Goal: Task Accomplishment & Management: Complete application form

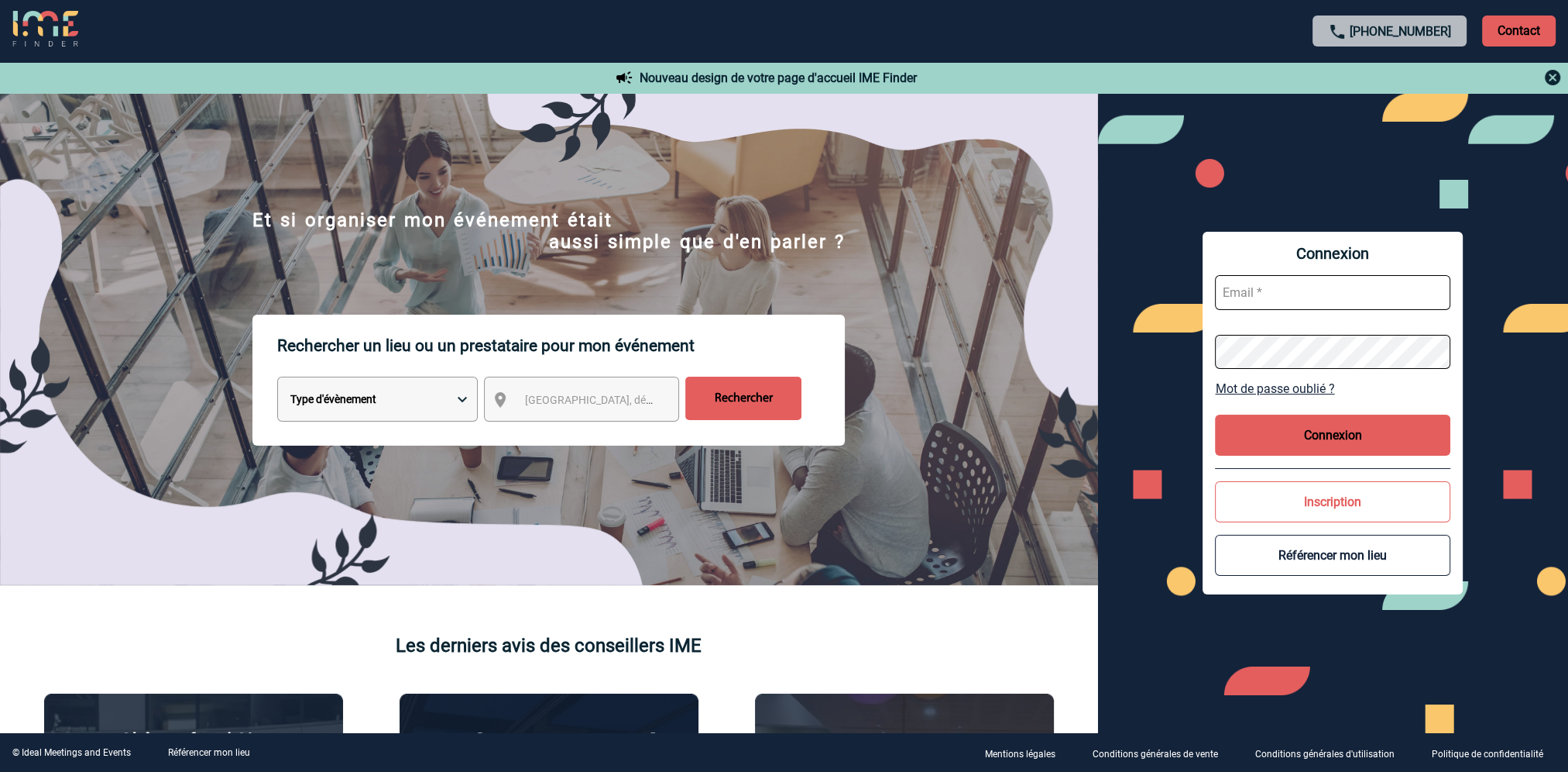
type input "sandrine.repellin@capgemini.com"
click at [1281, 429] on button "Connexion" at bounding box center [1333, 435] width 235 height 41
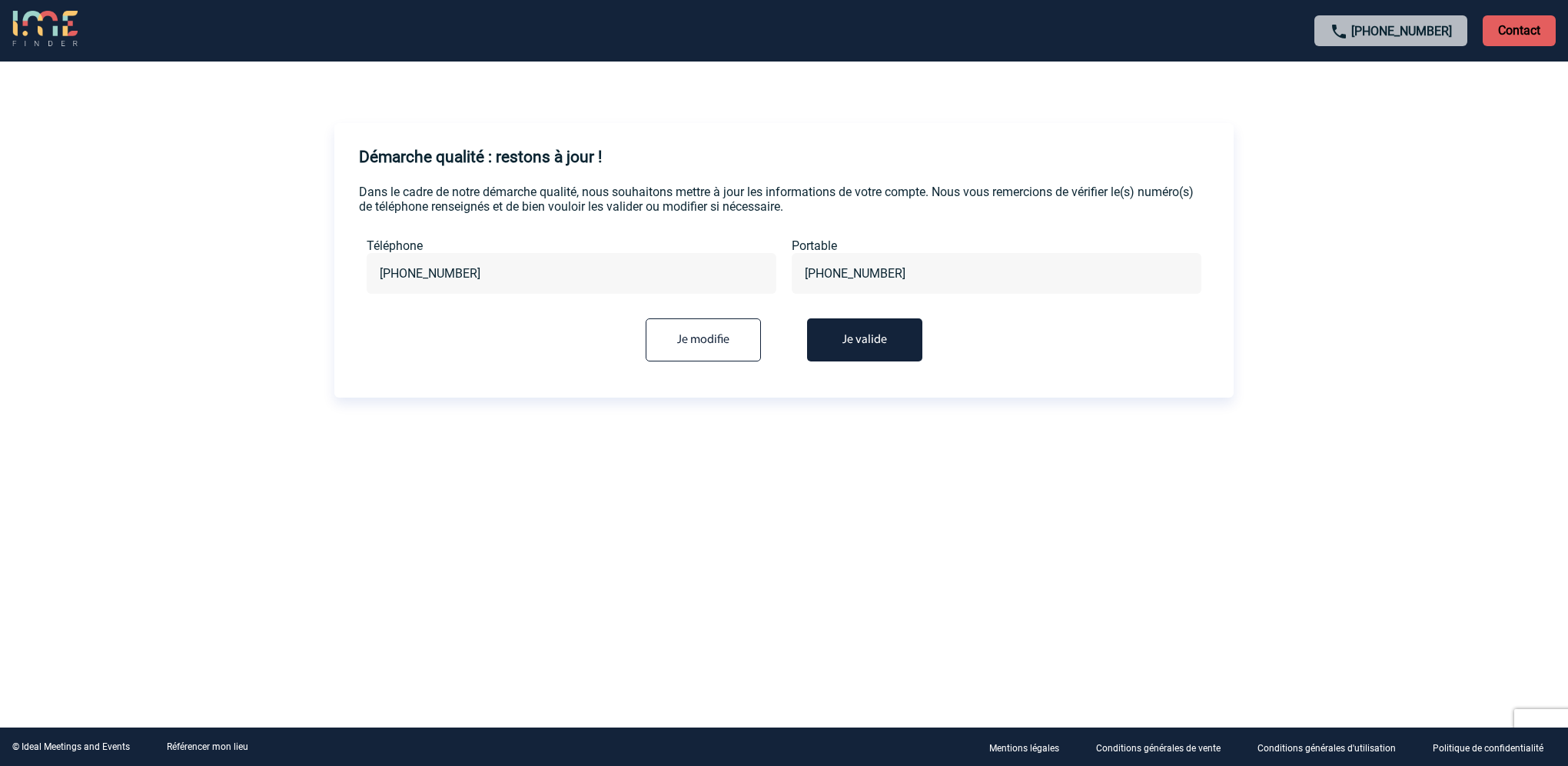
click at [880, 335] on button "Je valide" at bounding box center [864, 340] width 115 height 43
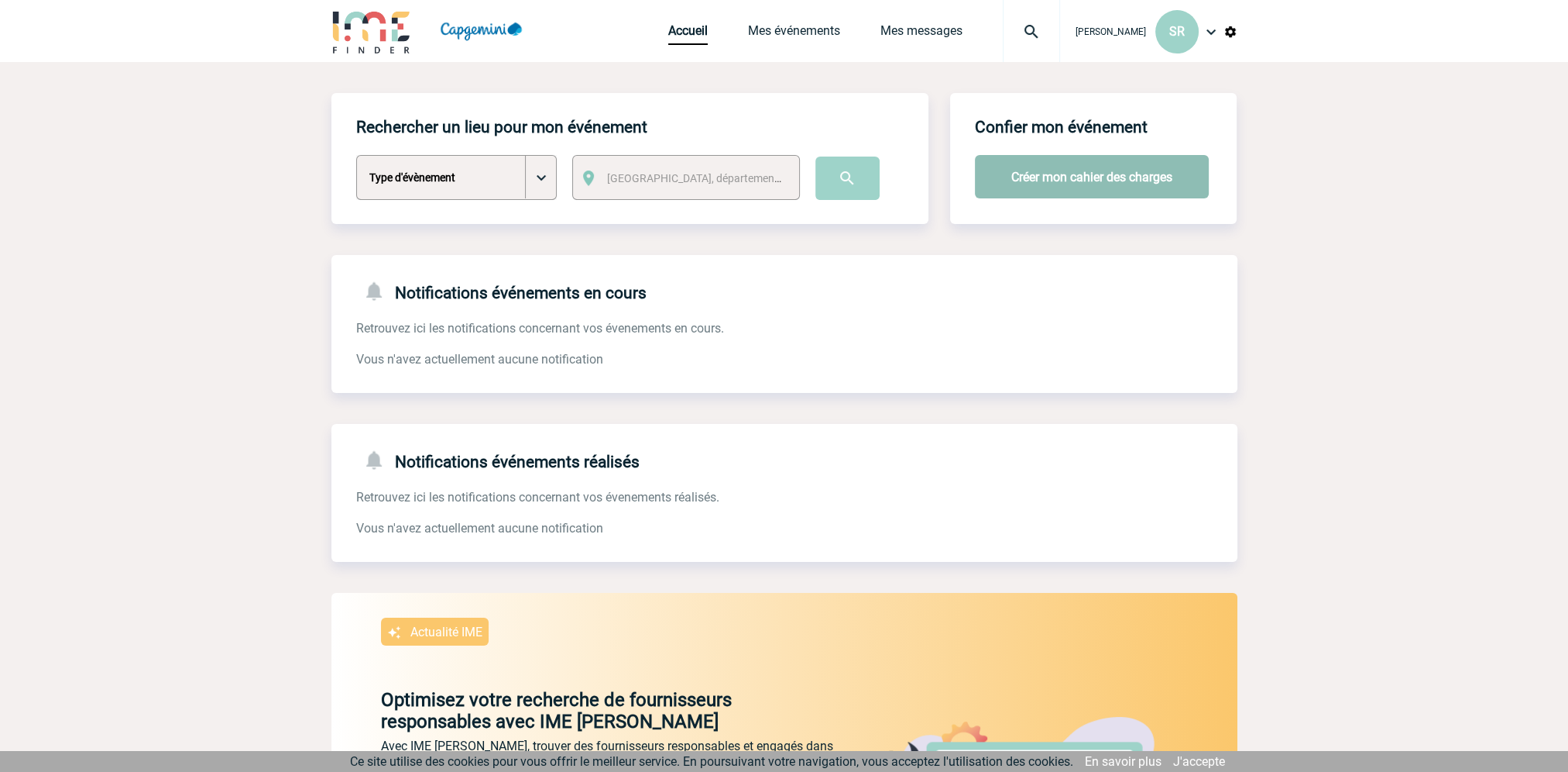
click at [1064, 182] on button "Créer mon cahier des charges" at bounding box center [1092, 177] width 234 height 44
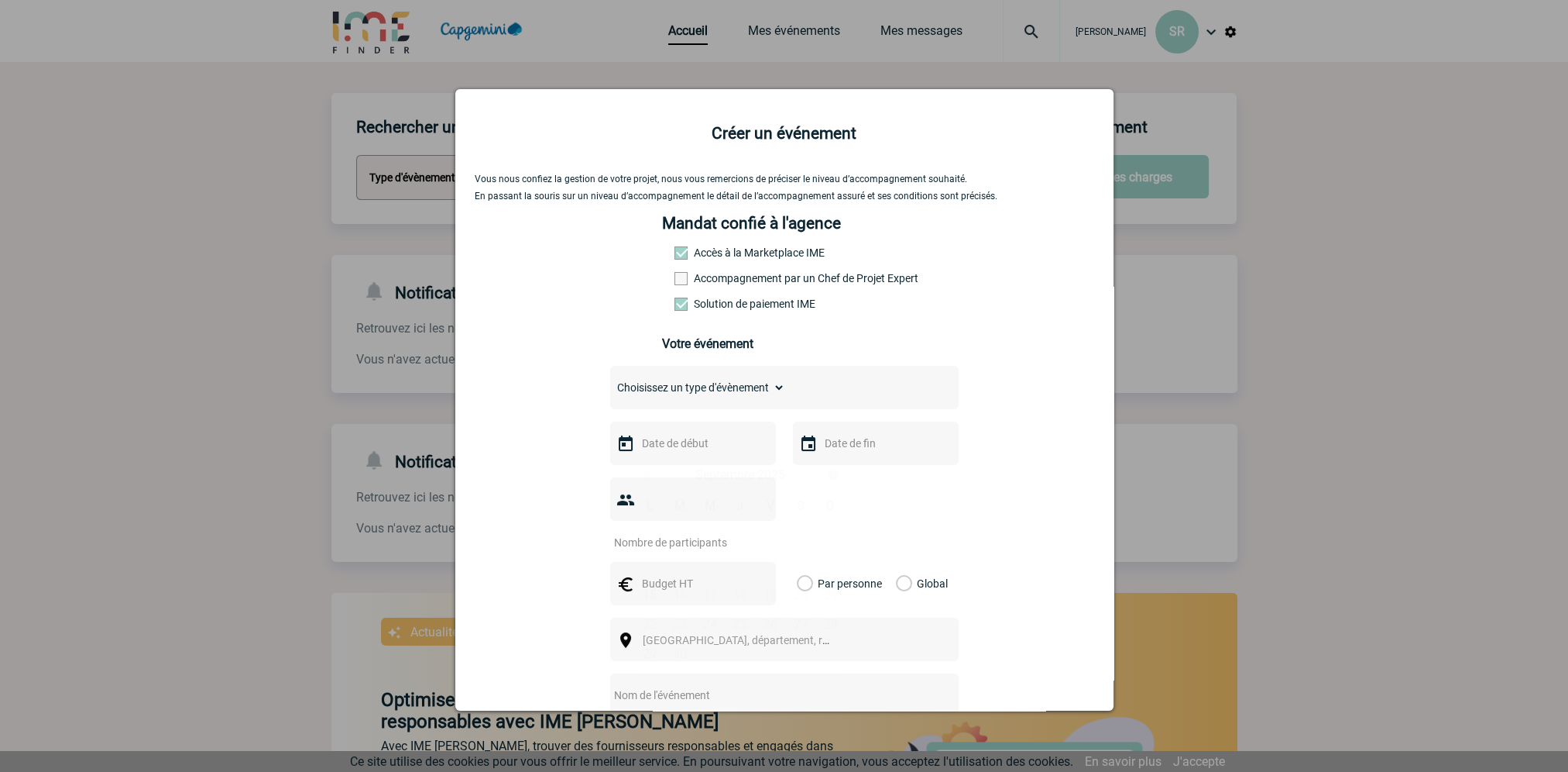
click at [662, 452] on input "text" at bounding box center [691, 443] width 107 height 20
click at [837, 470] on span "Suivant" at bounding box center [833, 475] width 12 height 12
click at [736, 560] on link "9" at bounding box center [740, 565] width 29 height 28
type input "09-10-2025"
click at [857, 447] on input "text" at bounding box center [874, 443] width 107 height 20
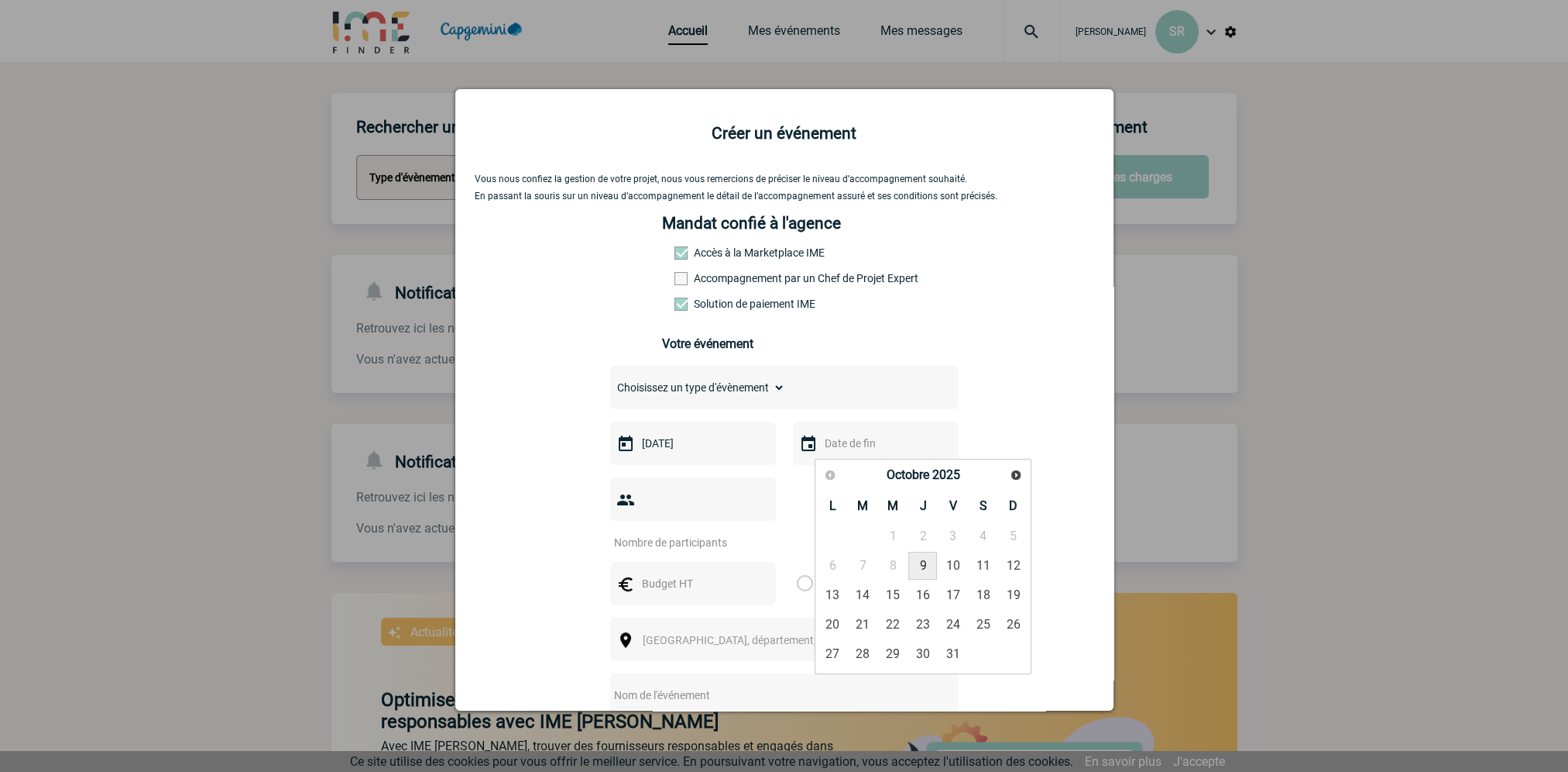
click at [920, 559] on link "9" at bounding box center [923, 565] width 29 height 28
type input "09-10-2025"
click at [683, 533] on input "number" at bounding box center [683, 543] width 146 height 20
type input "6"
click at [804, 561] on label "Par personne" at bounding box center [805, 583] width 17 height 44
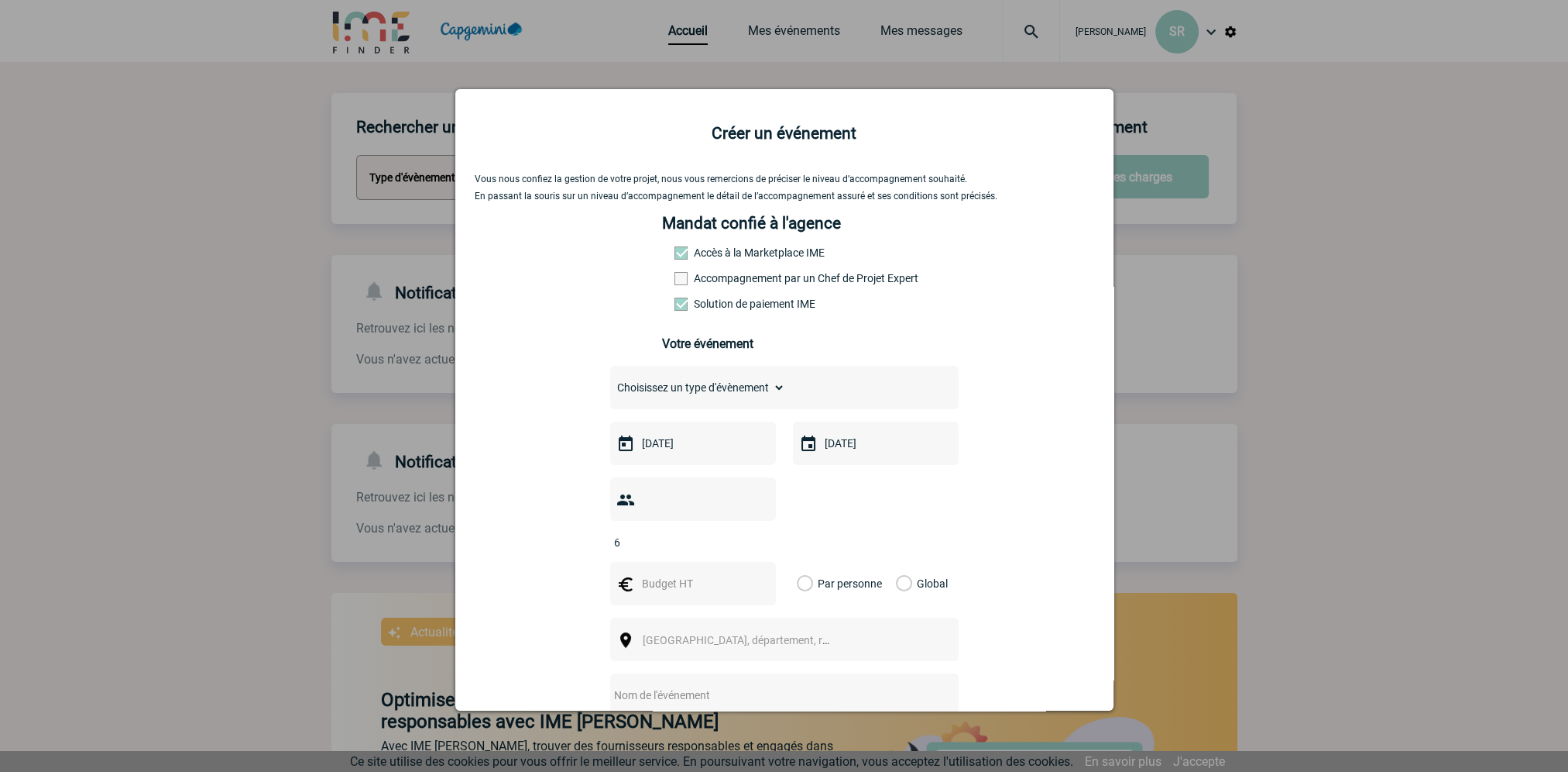
click at [0, 0] on input "Par personne" at bounding box center [0, 0] width 0 height 0
click at [717, 634] on span "Ville, département, région..." at bounding box center [750, 640] width 215 height 12
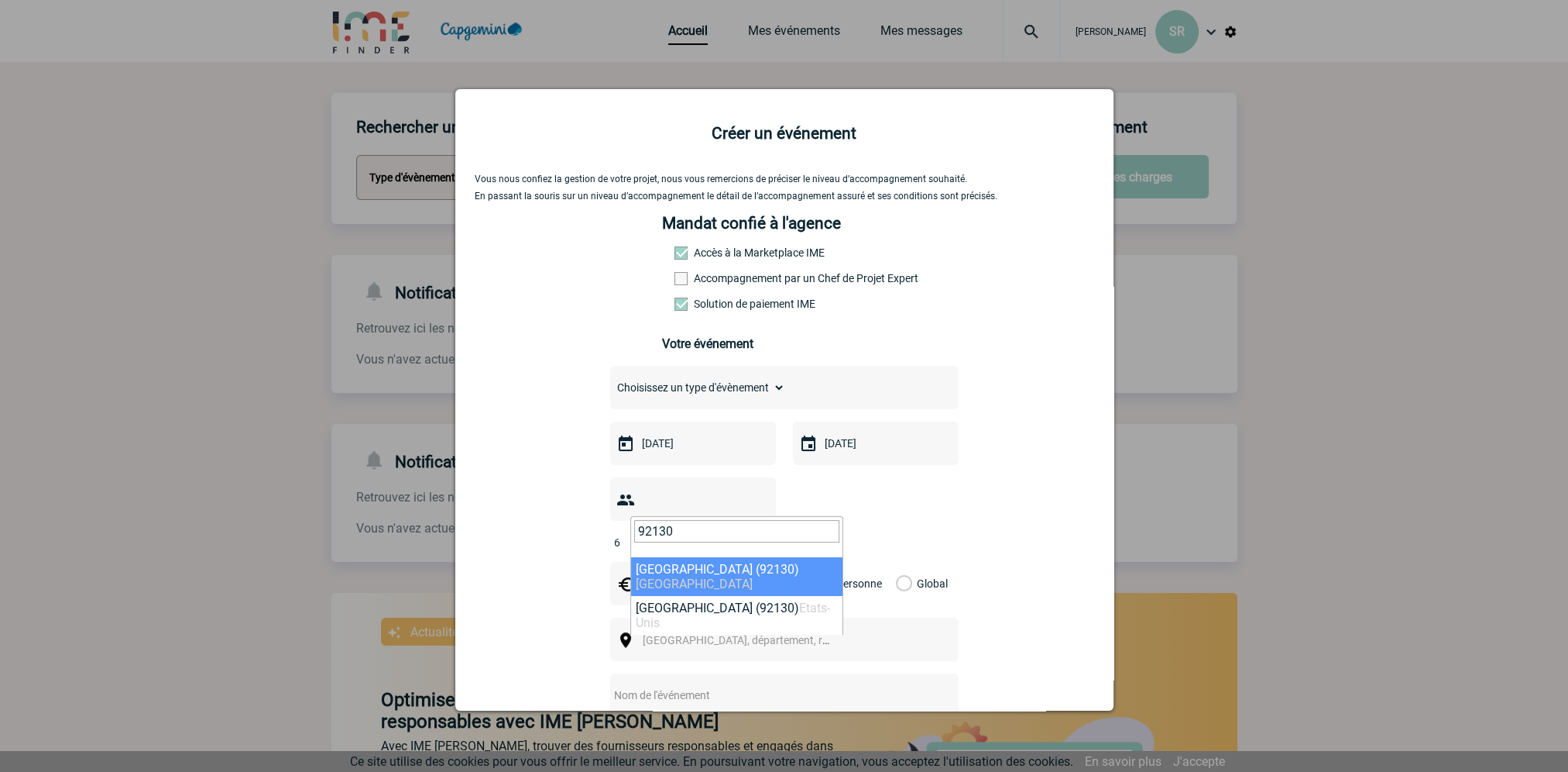
type input "92130"
select select "43"
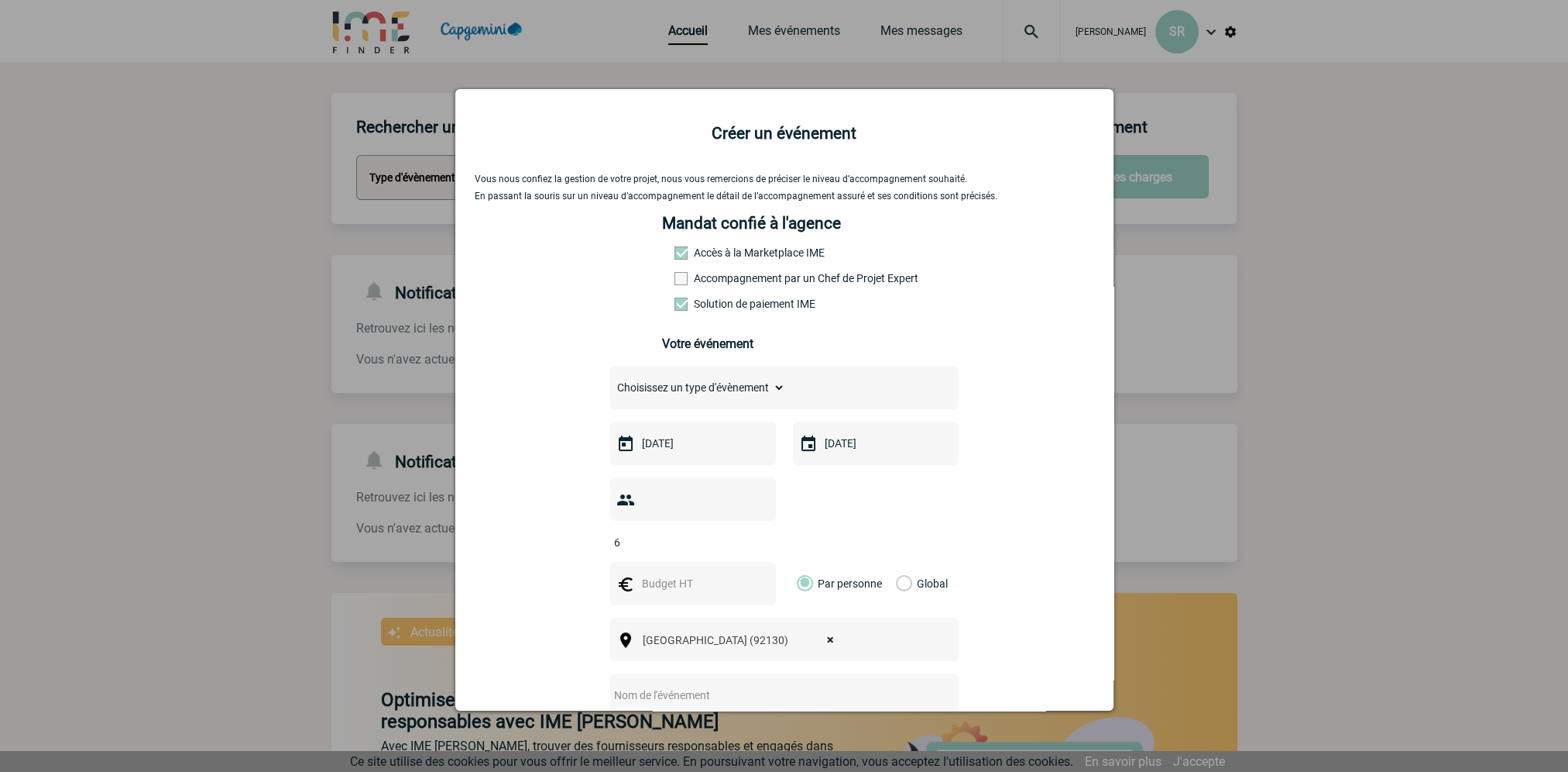
click at [680, 685] on input "text" at bounding box center [764, 695] width 307 height 20
type input "d"
type input "Dîner d'Equipe Saint-Gobain"
click at [775, 397] on select "Choisissez un type d'évènement Séminaire avec nuitée Séminaire sans nuitée Repa…" at bounding box center [697, 388] width 175 height 22
select select "3"
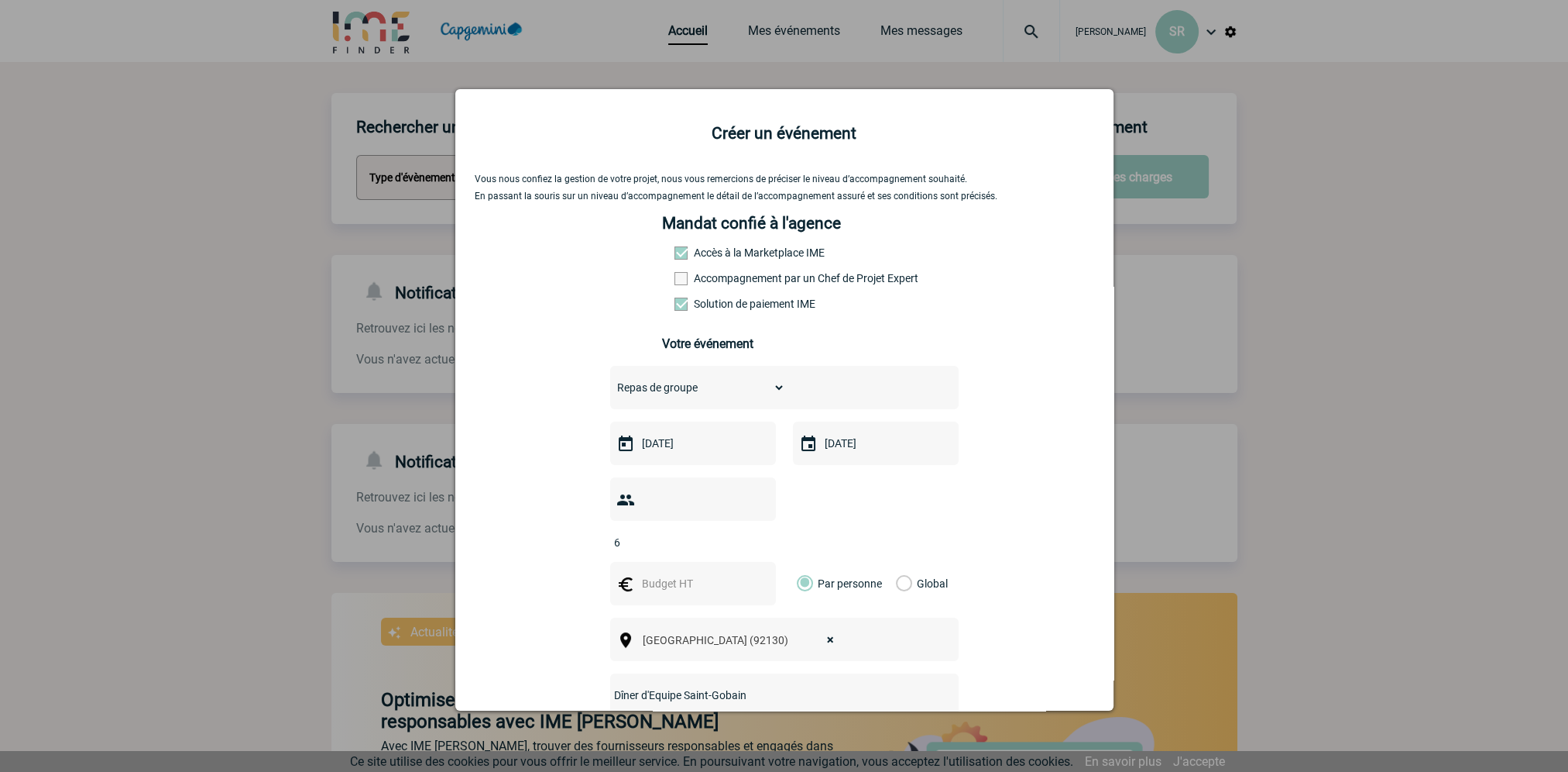
click at [610, 381] on select "Choisissez un type d'évènement Séminaire avec nuitée Séminaire sans nuitée Repa…" at bounding box center [697, 388] width 175 height 22
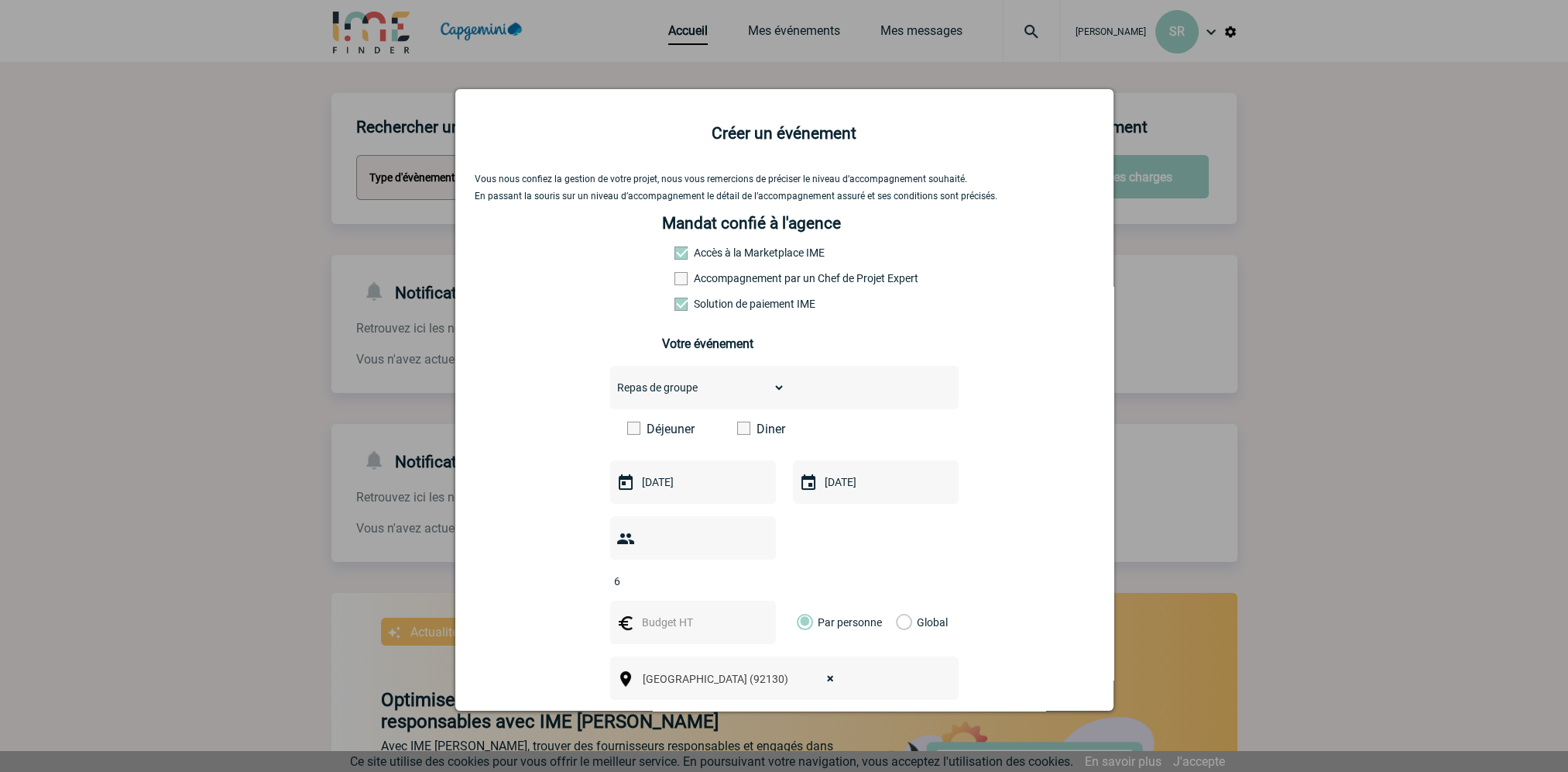
click at [737, 430] on span at bounding box center [743, 428] width 13 height 13
click at [0, 0] on input "Diner" at bounding box center [0, 0] width 0 height 0
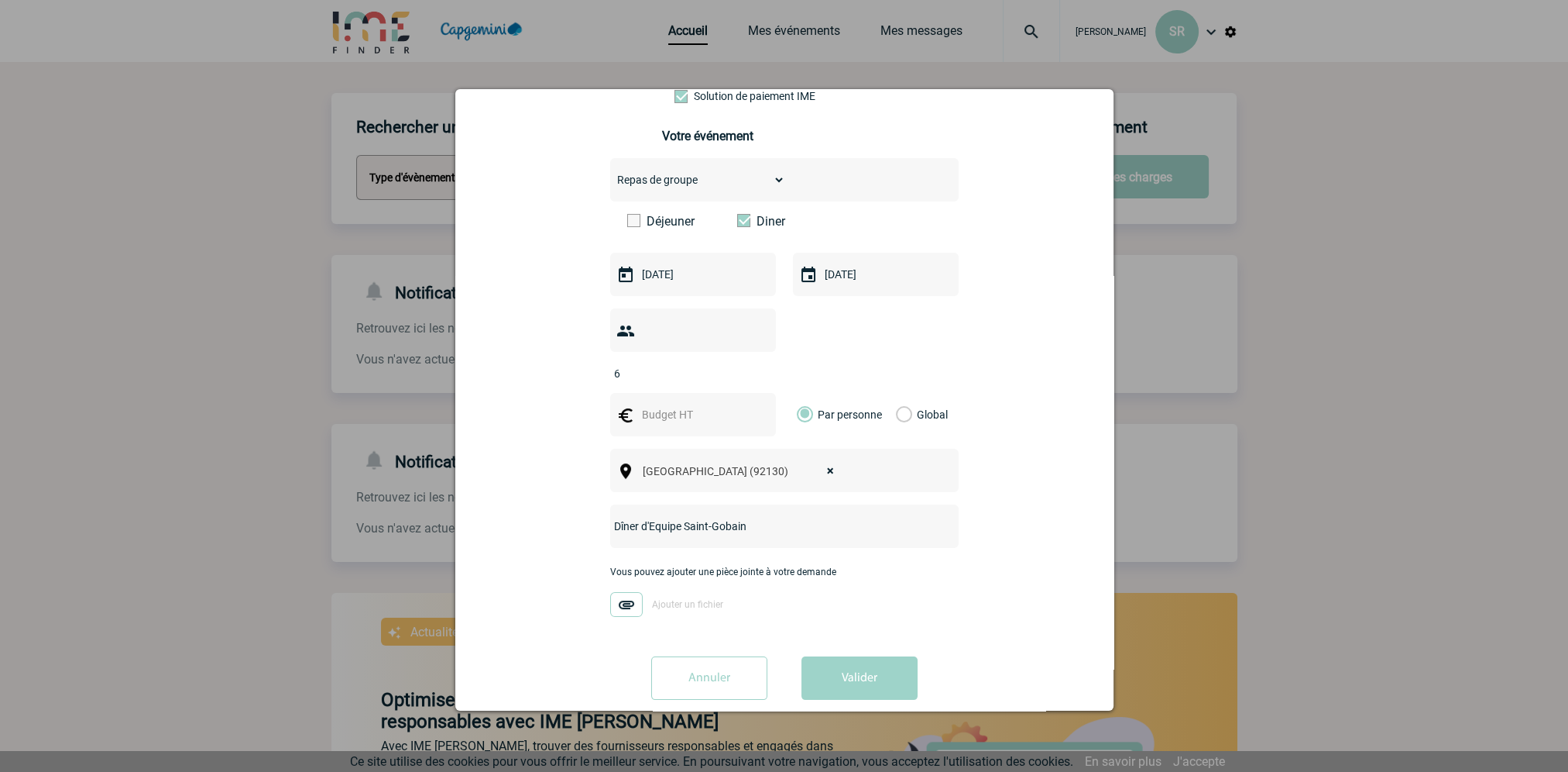
scroll to position [130, 0]
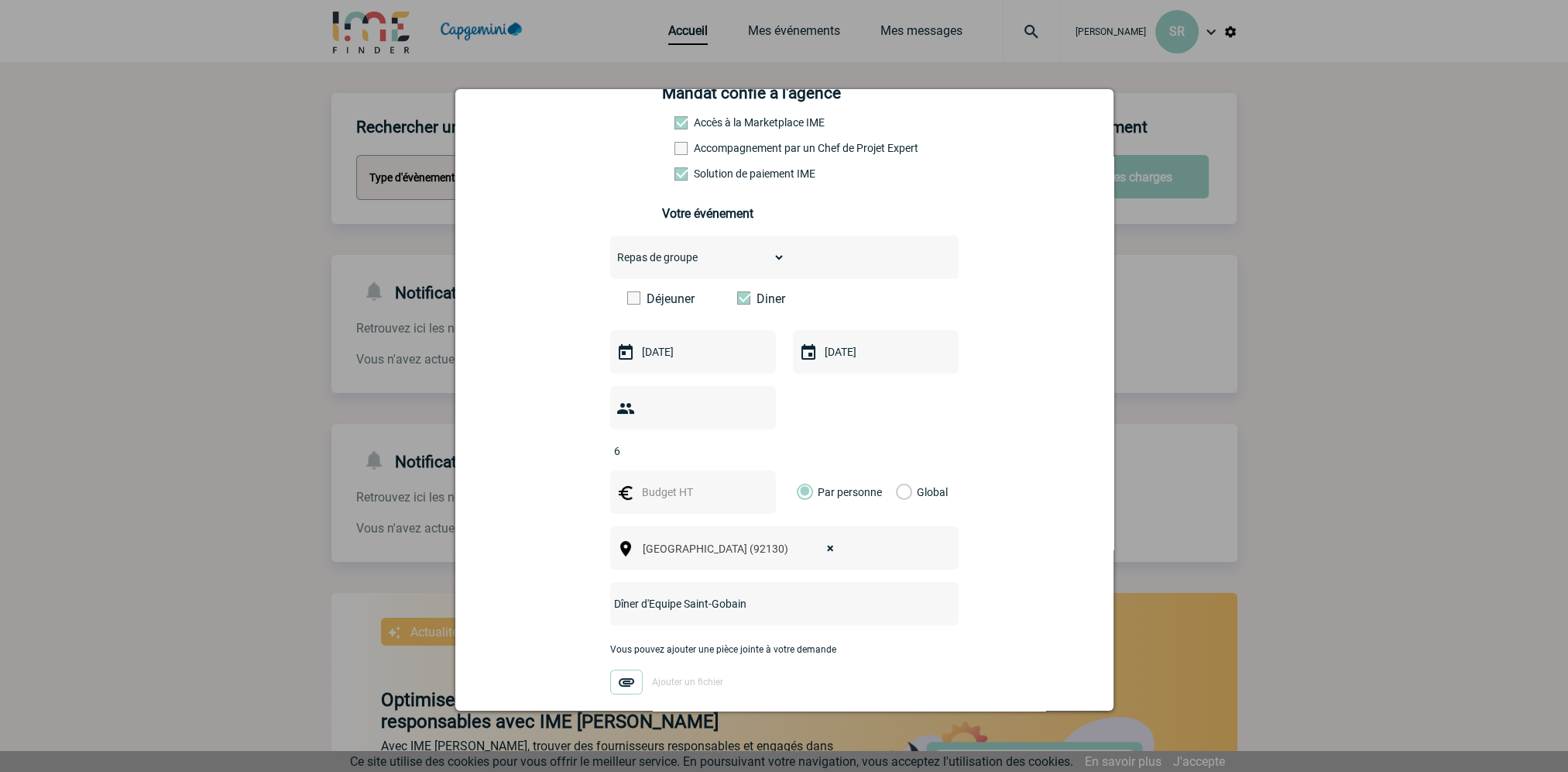
click at [654, 482] on input "text" at bounding box center [691, 492] width 107 height 20
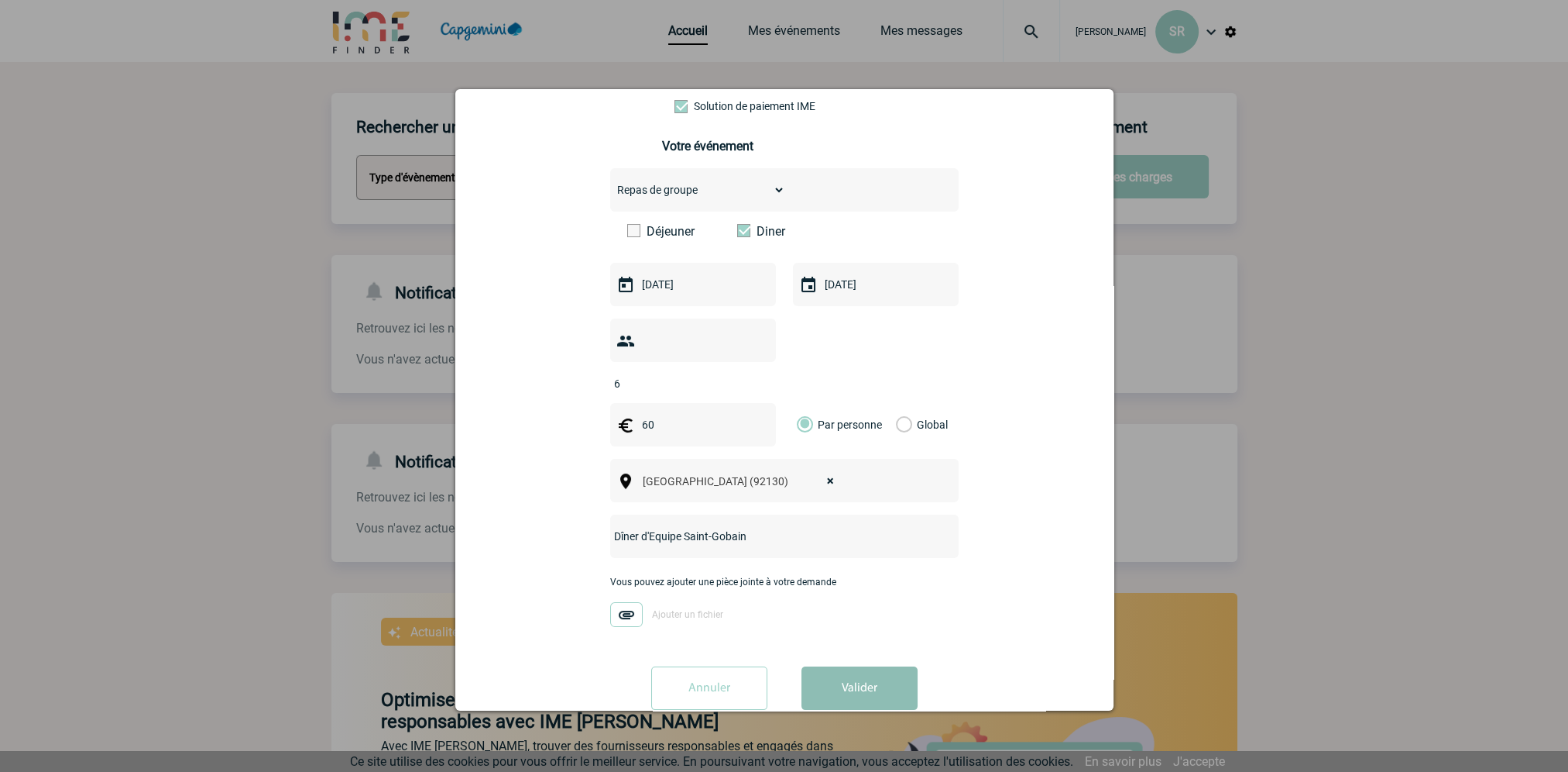
scroll to position [207, 0]
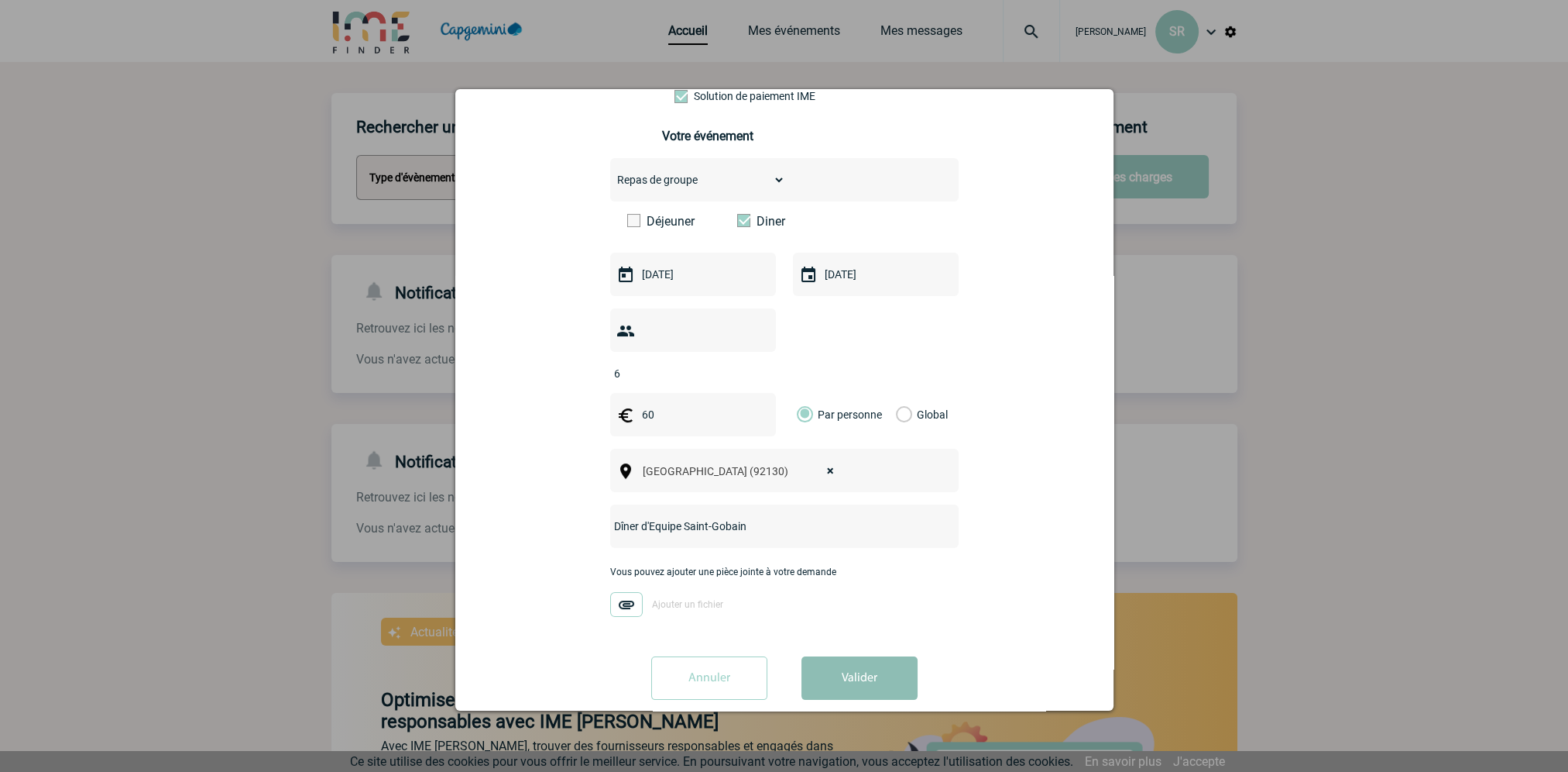
type input "60"
click at [846, 657] on button "Valider" at bounding box center [859, 678] width 116 height 44
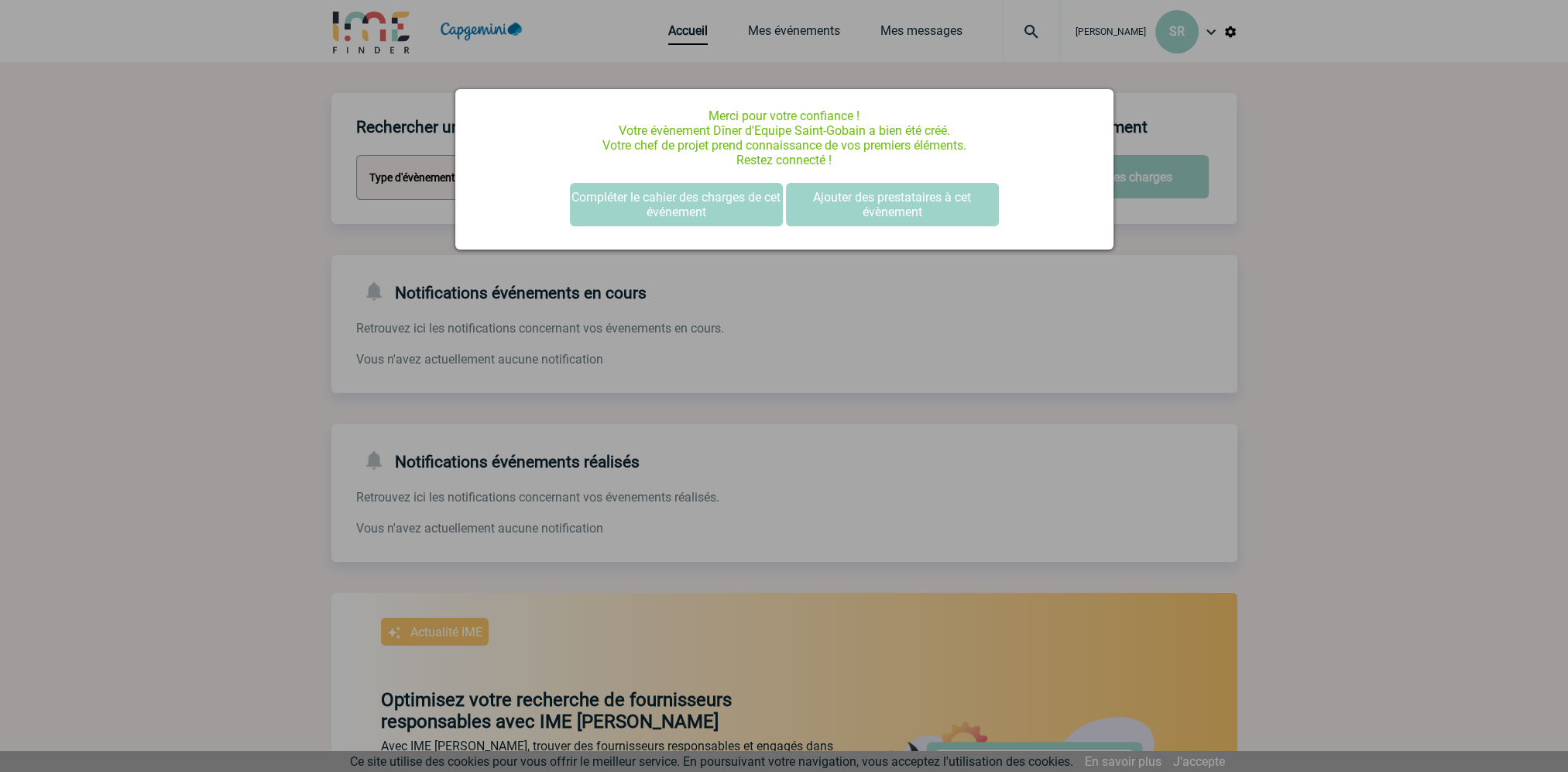
scroll to position [0, 0]
click at [816, 197] on button "Ajouter des prestataires à cet évènement" at bounding box center [892, 204] width 213 height 44
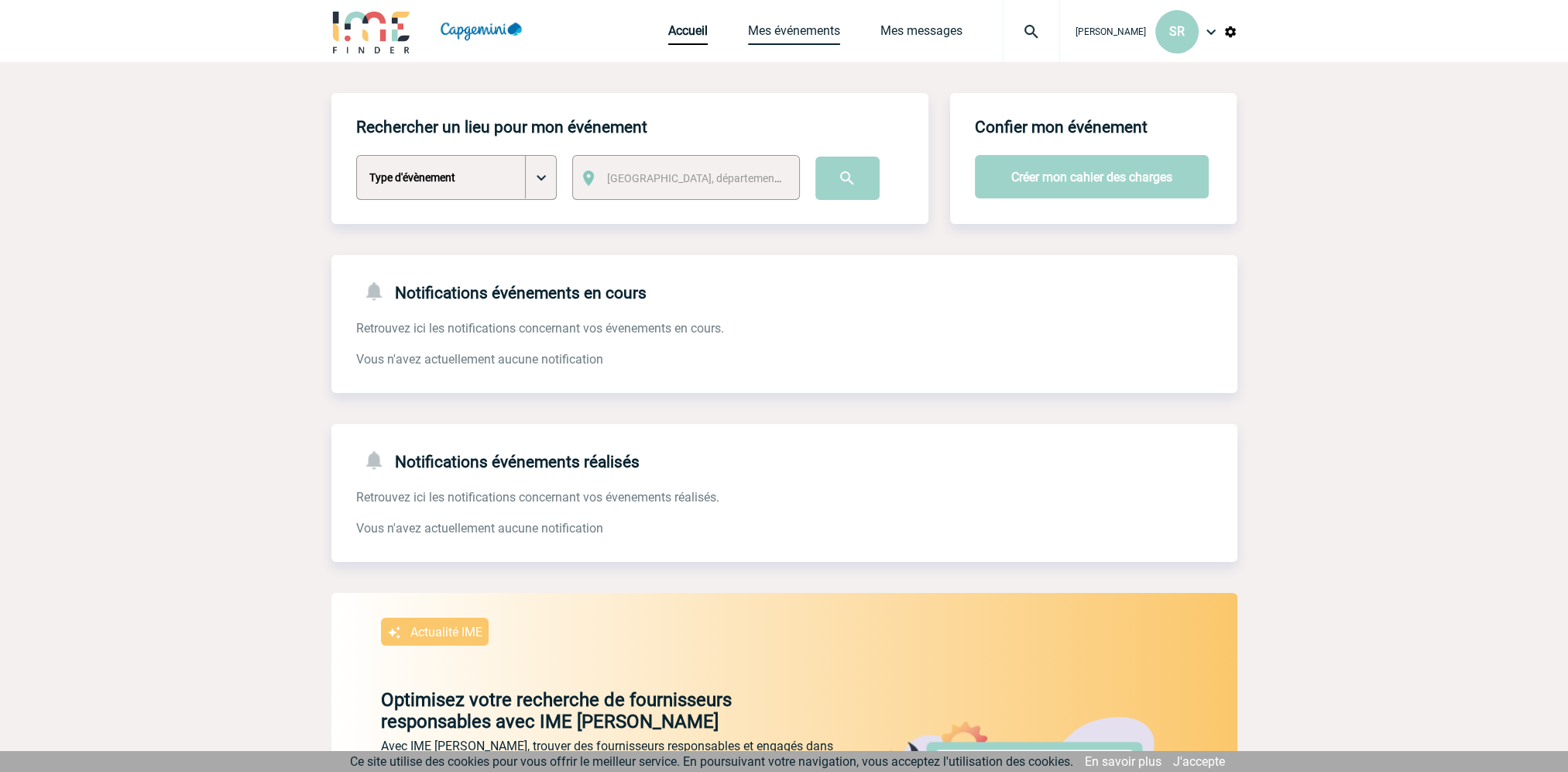
click at [802, 30] on link "Mes événements" at bounding box center [794, 34] width 92 height 22
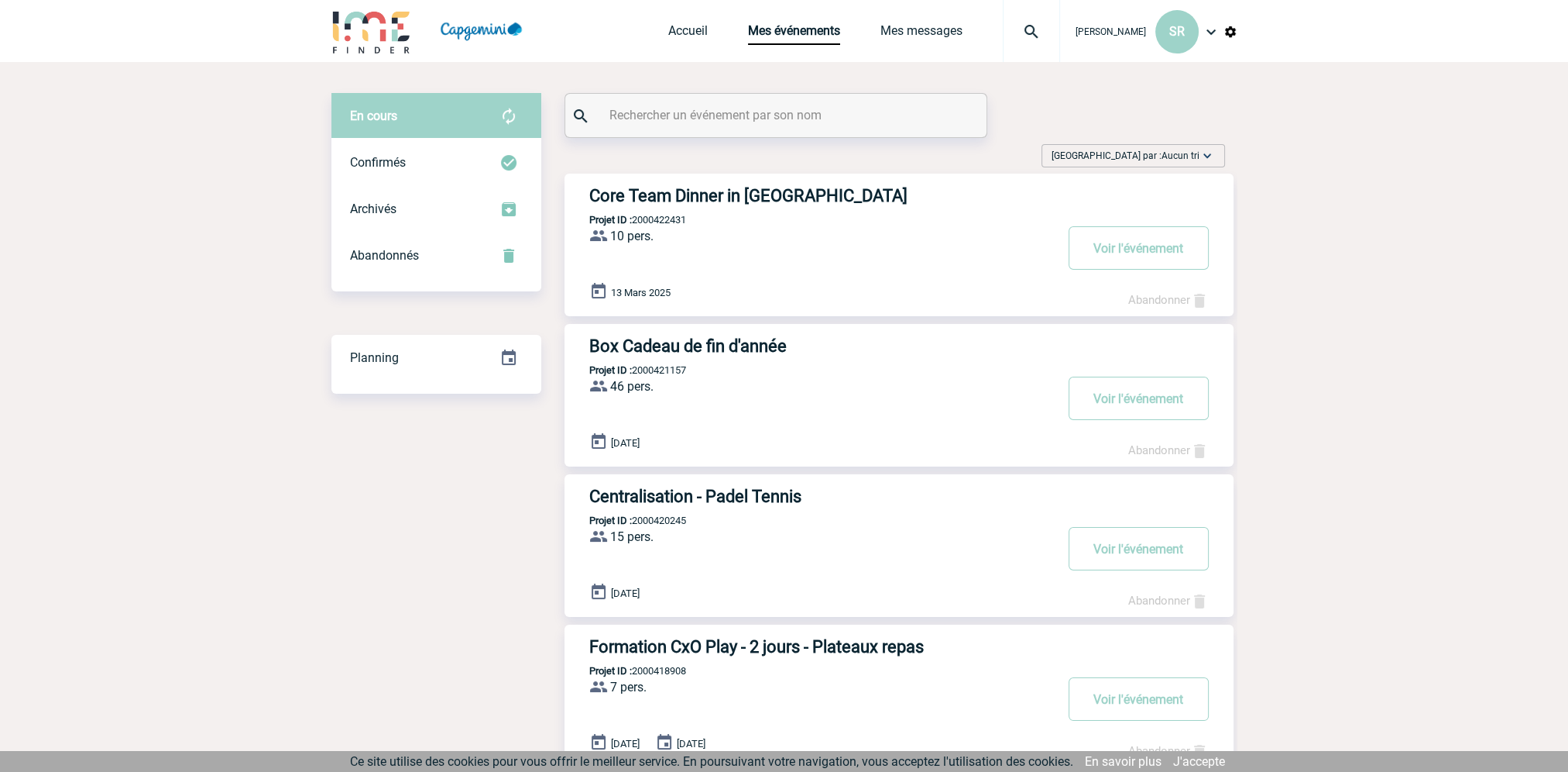
click at [736, 194] on h3 "Core Team Dinner in [GEOGRAPHIC_DATA]" at bounding box center [821, 195] width 464 height 19
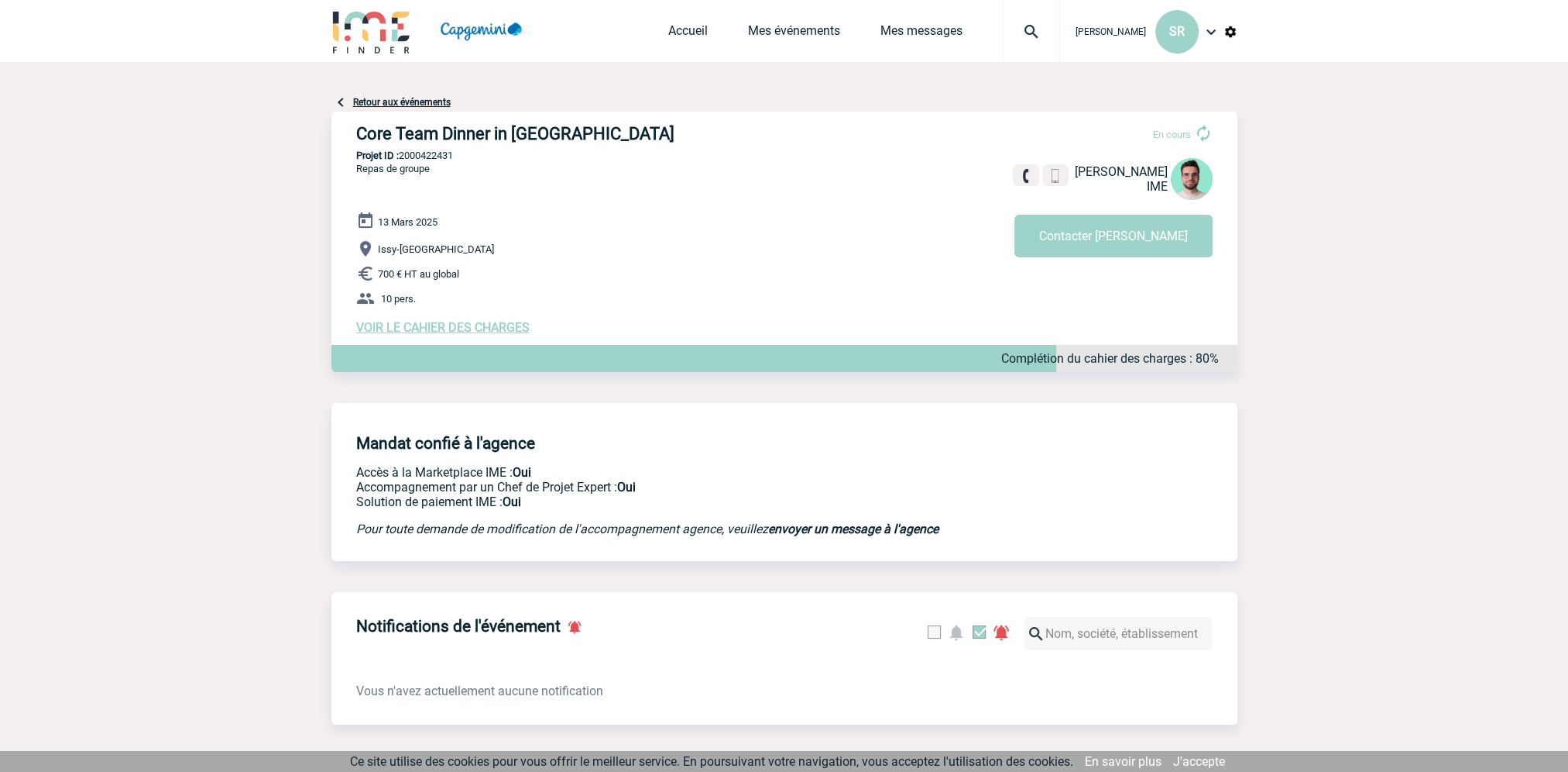
click at [341, 101] on img at bounding box center [341, 102] width 19 height 19
click at [358, 105] on link "Retour aux événements" at bounding box center [401, 102] width 97 height 11
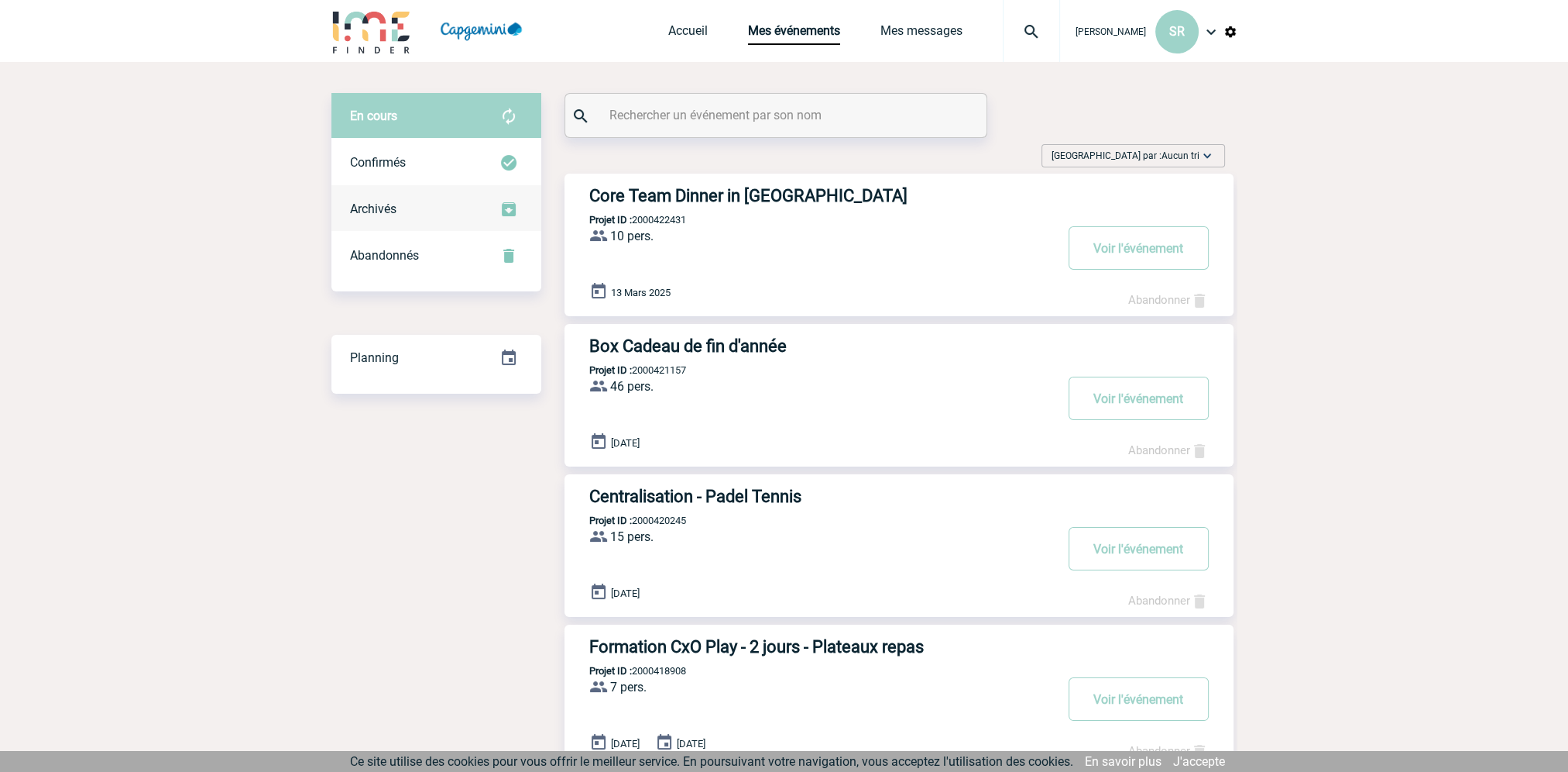
click at [384, 204] on span "Archivés" at bounding box center [373, 208] width 47 height 15
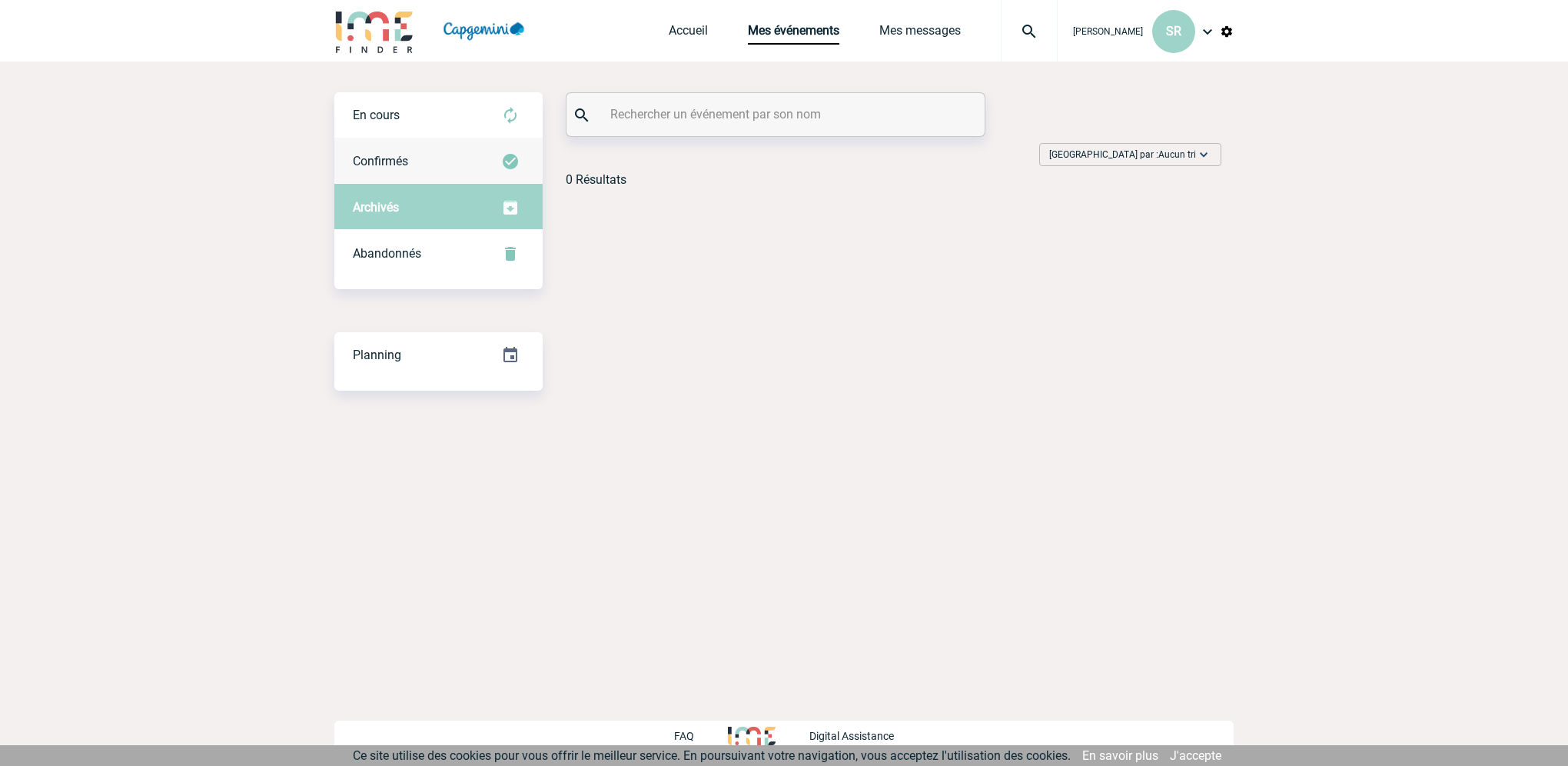
click at [382, 175] on div "Confirmés" at bounding box center [438, 162] width 208 height 46
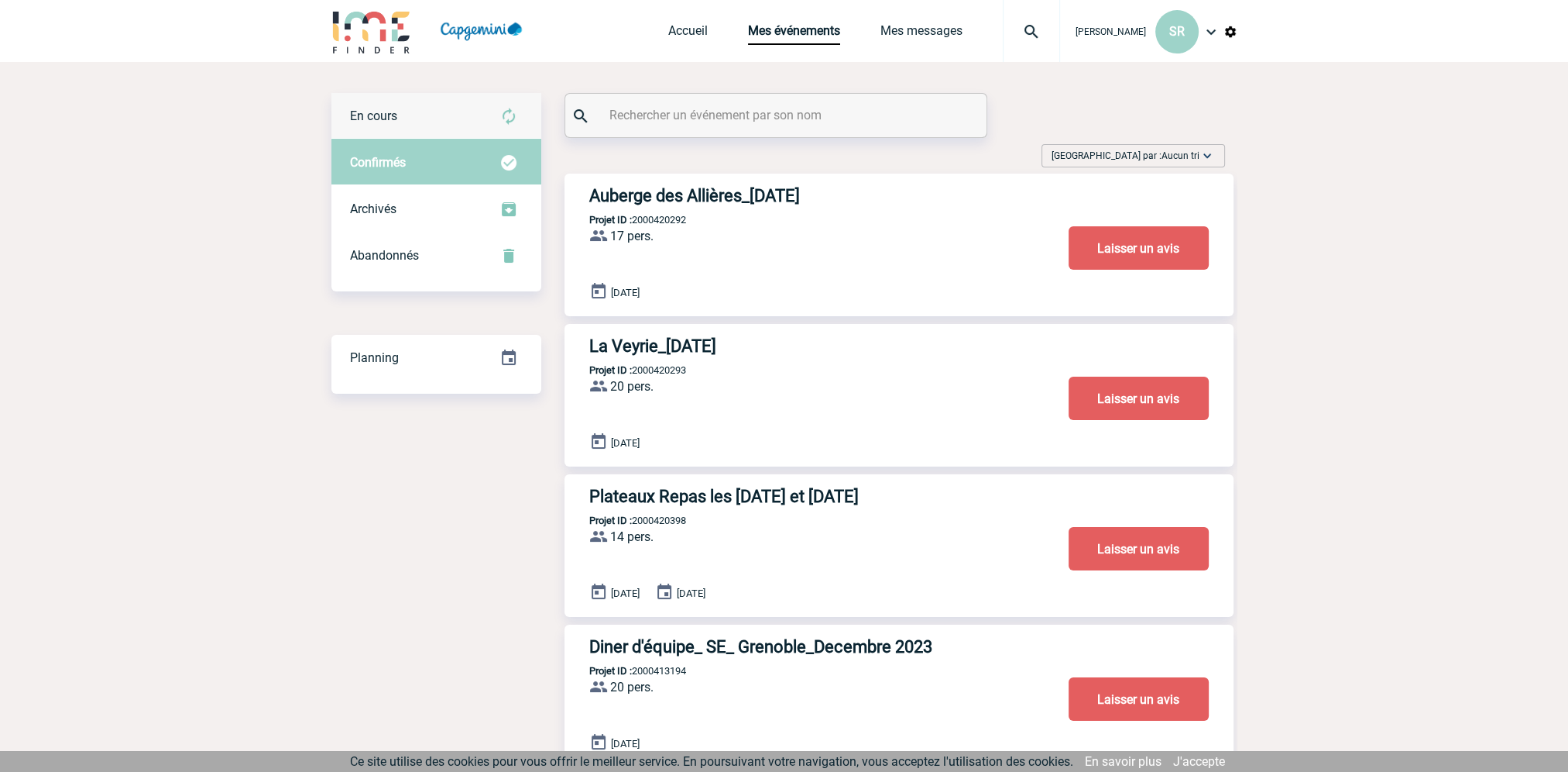
click at [397, 117] on div "En cours" at bounding box center [436, 116] width 210 height 47
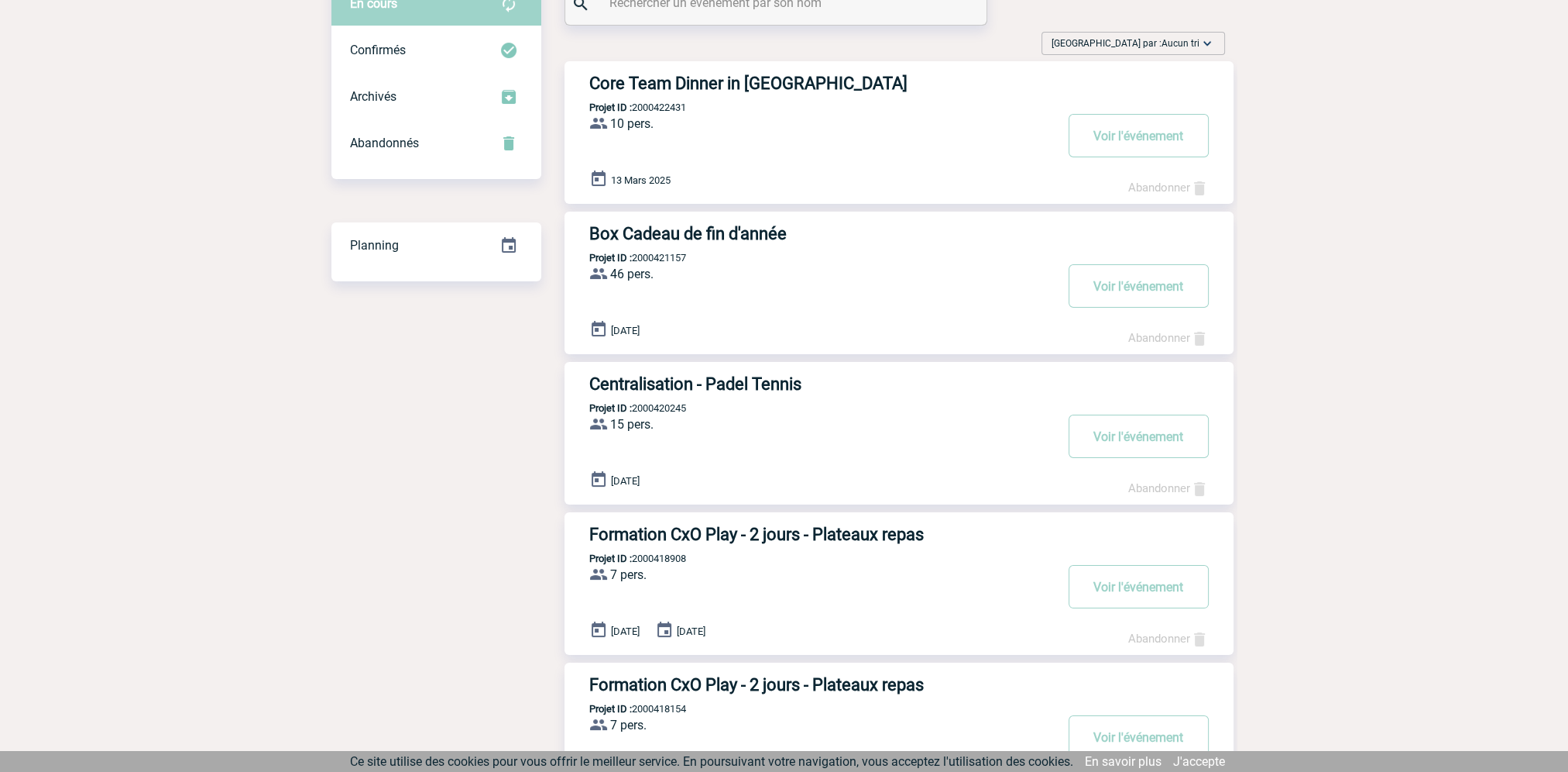
scroll to position [86, 0]
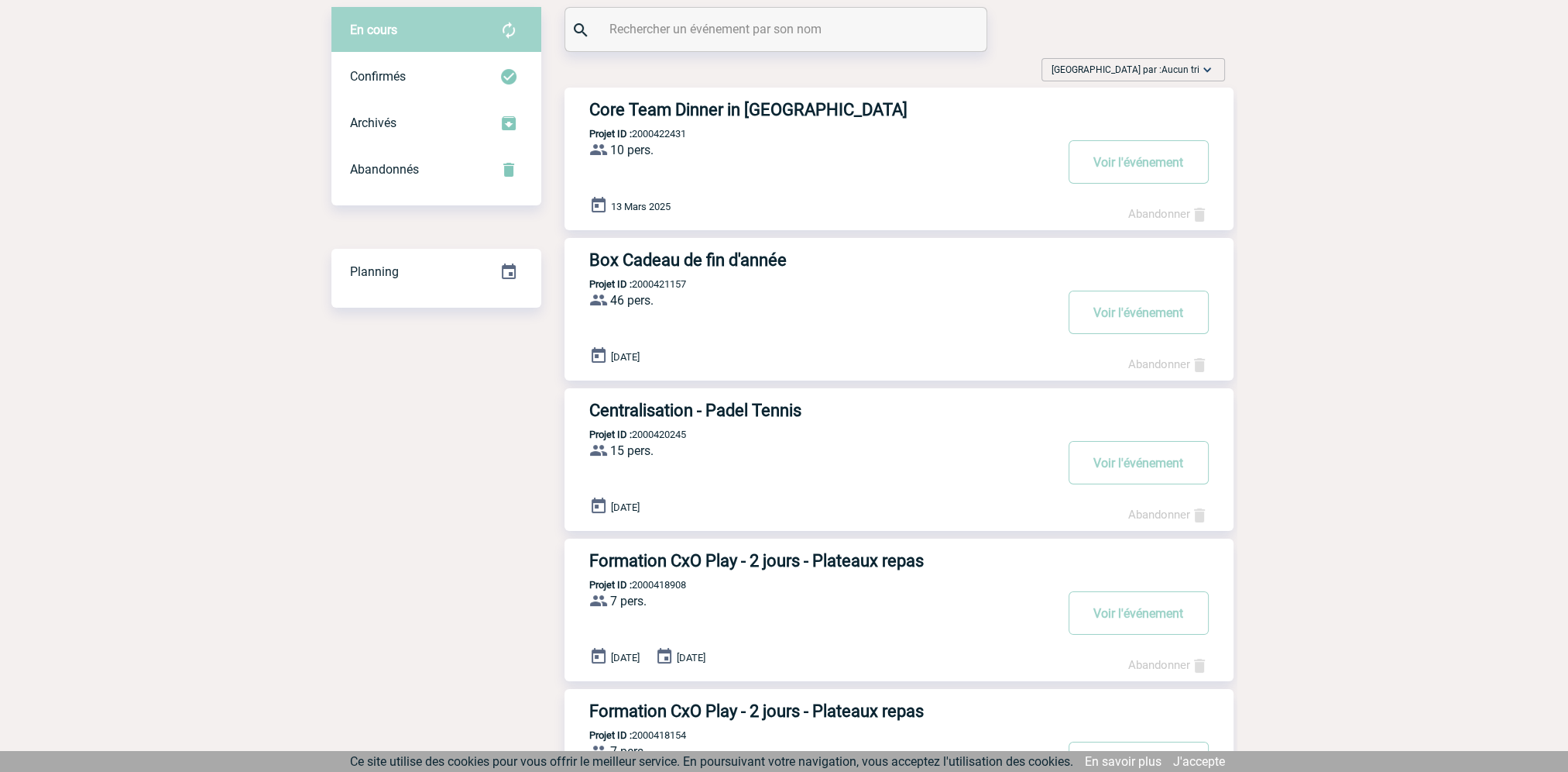
click at [740, 105] on h3 "Core Team Dinner in Paris" at bounding box center [821, 109] width 464 height 19
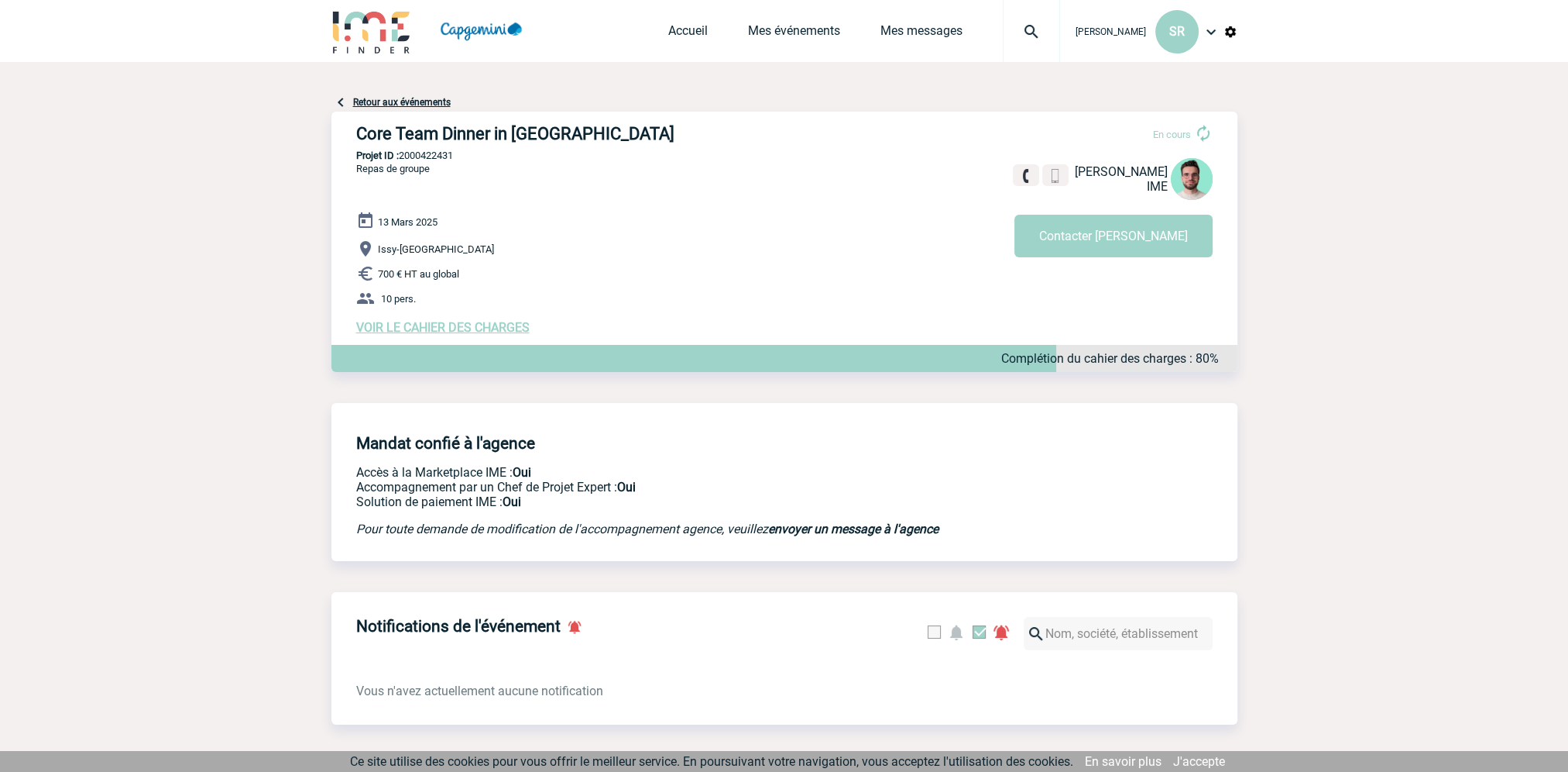
click at [1205, 135] on img at bounding box center [1203, 133] width 19 height 19
click at [1173, 133] on span "En cours" at bounding box center [1171, 134] width 38 height 12
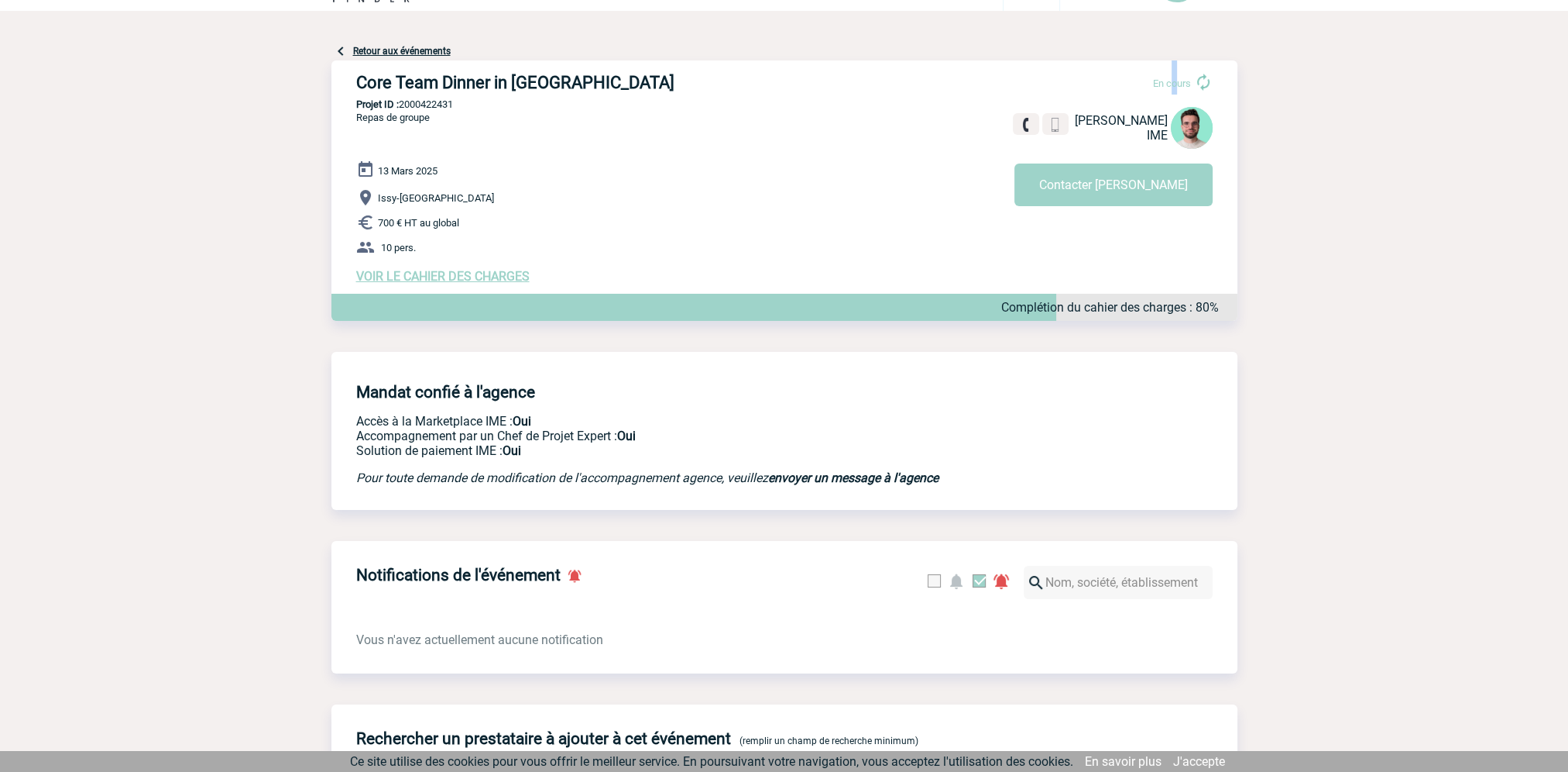
scroll to position [77, 0]
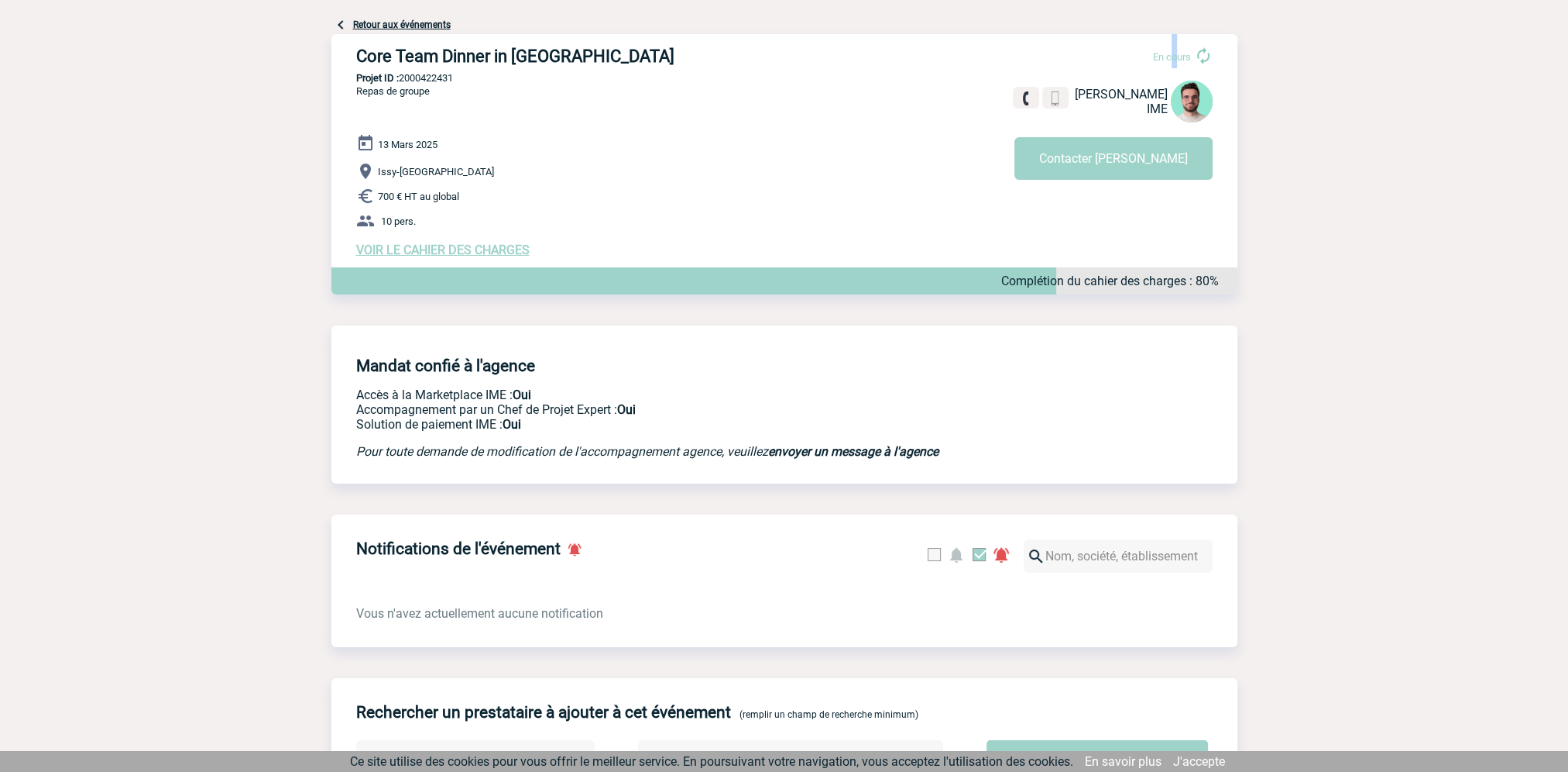
click at [481, 251] on span "VOIR LE CAHIER DES CHARGES" at bounding box center [443, 250] width 174 height 15
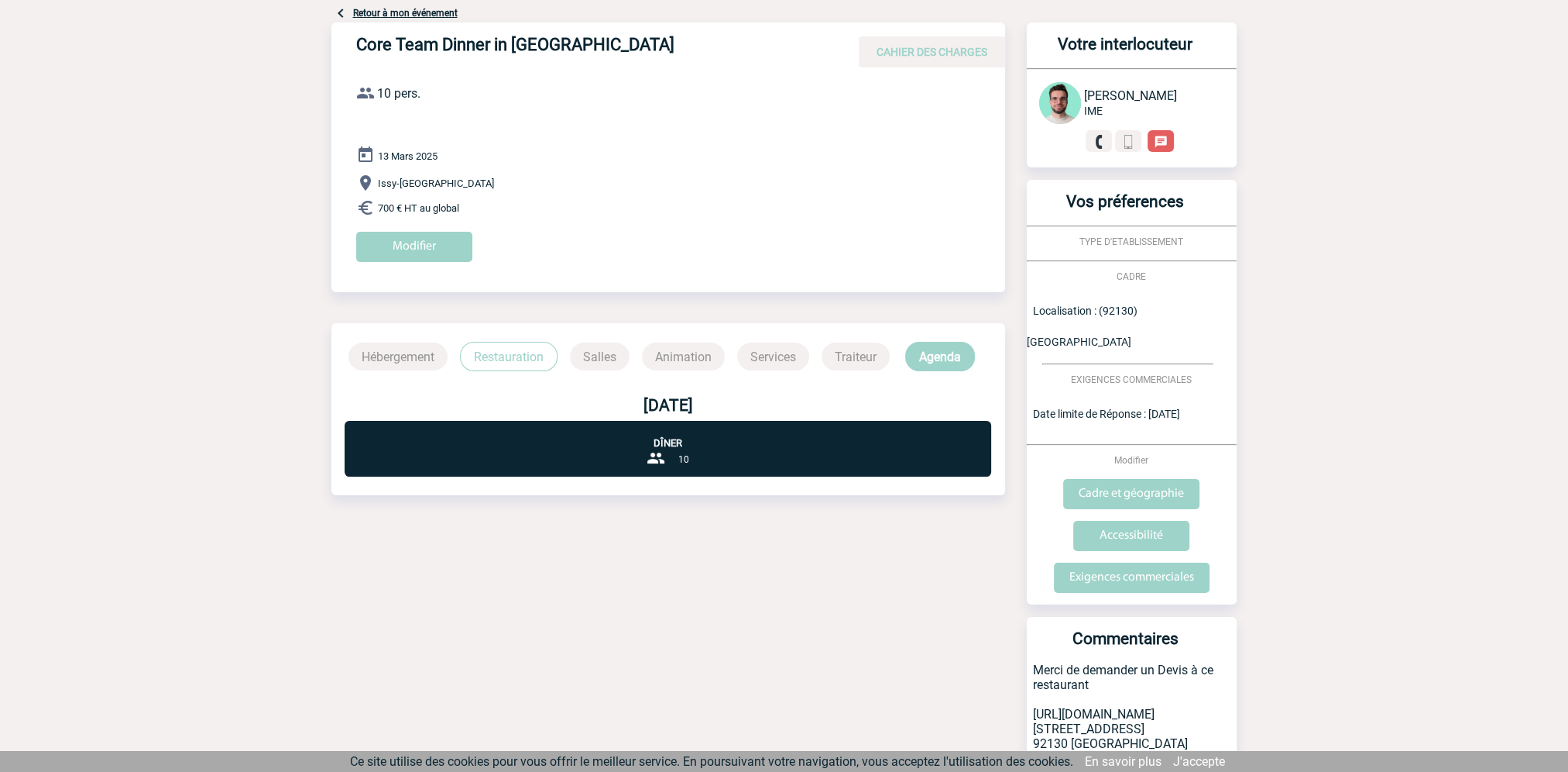
scroll to position [44, 0]
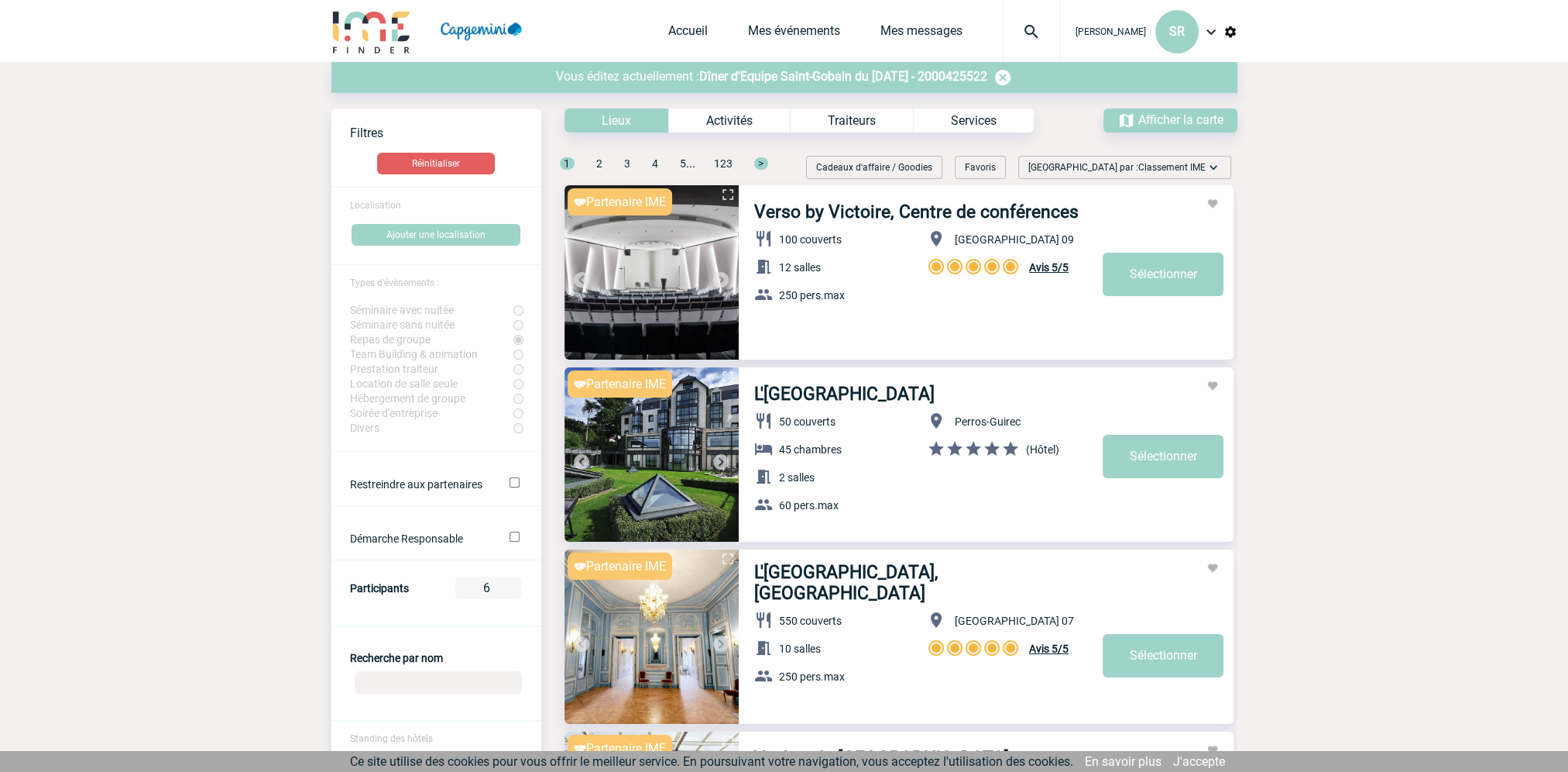
click at [388, 205] on span "Localisation" at bounding box center [376, 205] width 51 height 11
click at [447, 239] on button "Ajouter une localisation" at bounding box center [436, 235] width 169 height 22
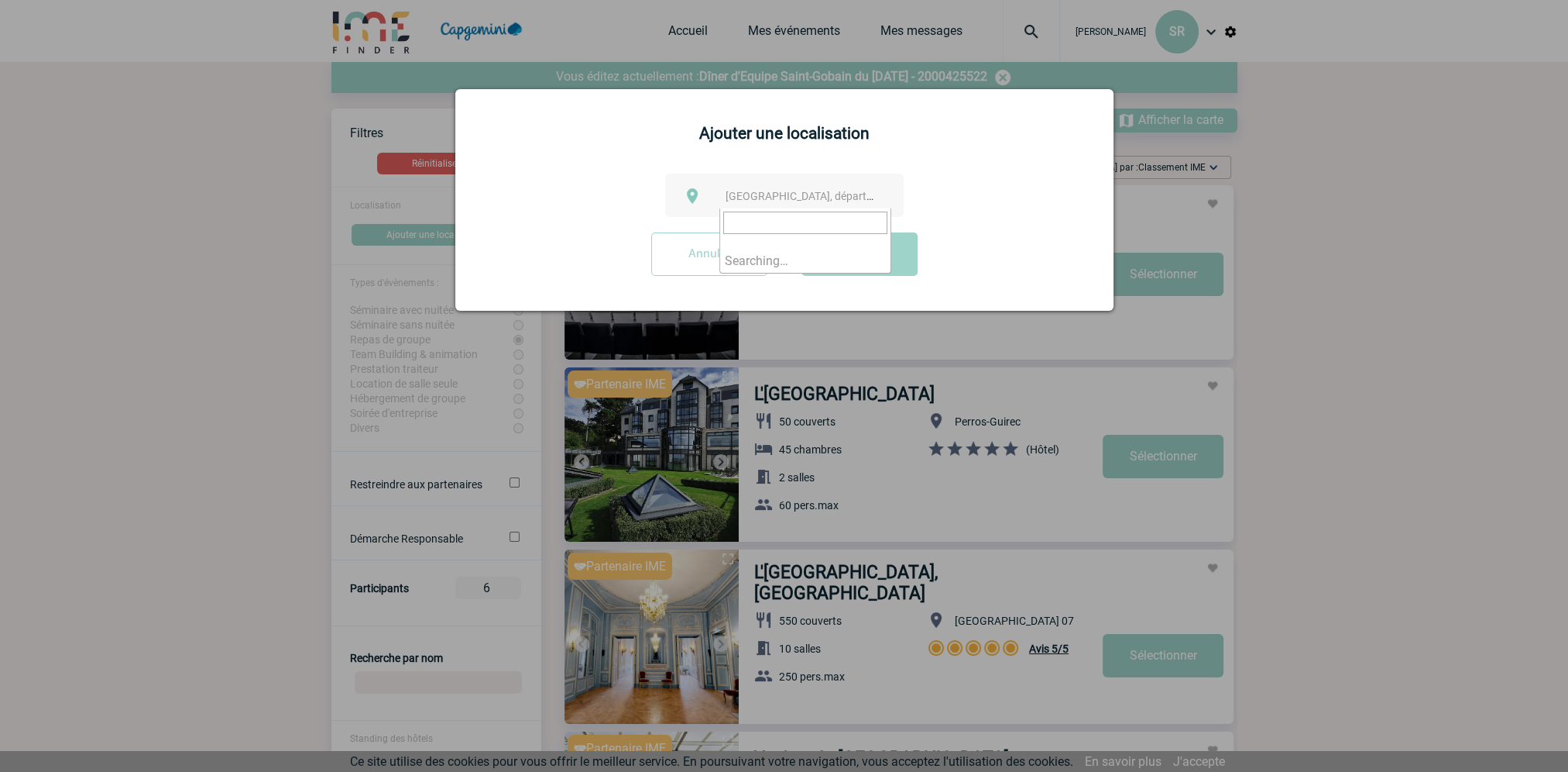
click at [769, 202] on span "[GEOGRAPHIC_DATA], département, région..." at bounding box center [833, 196] width 215 height 12
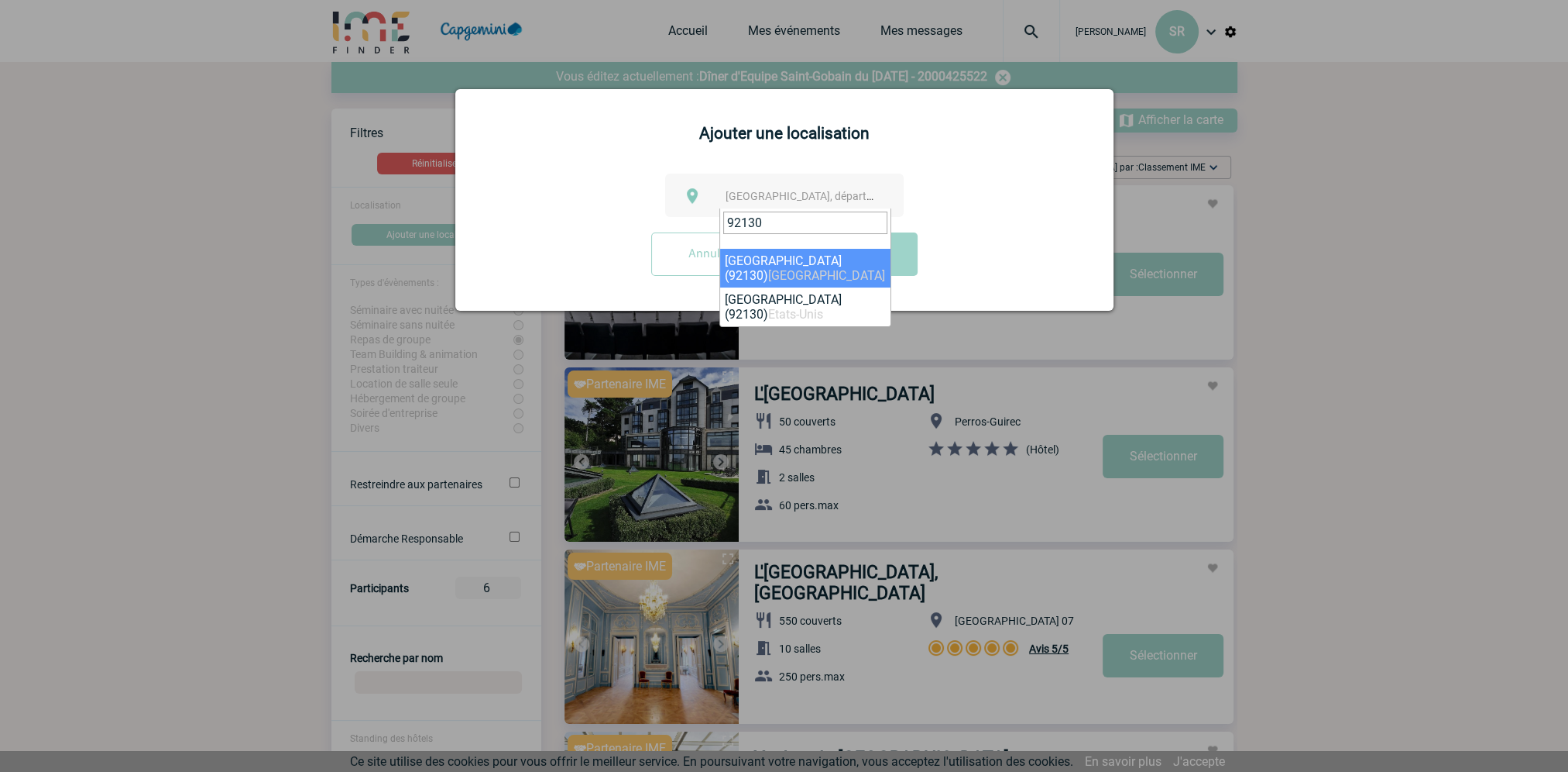
type input "92130"
select select "43"
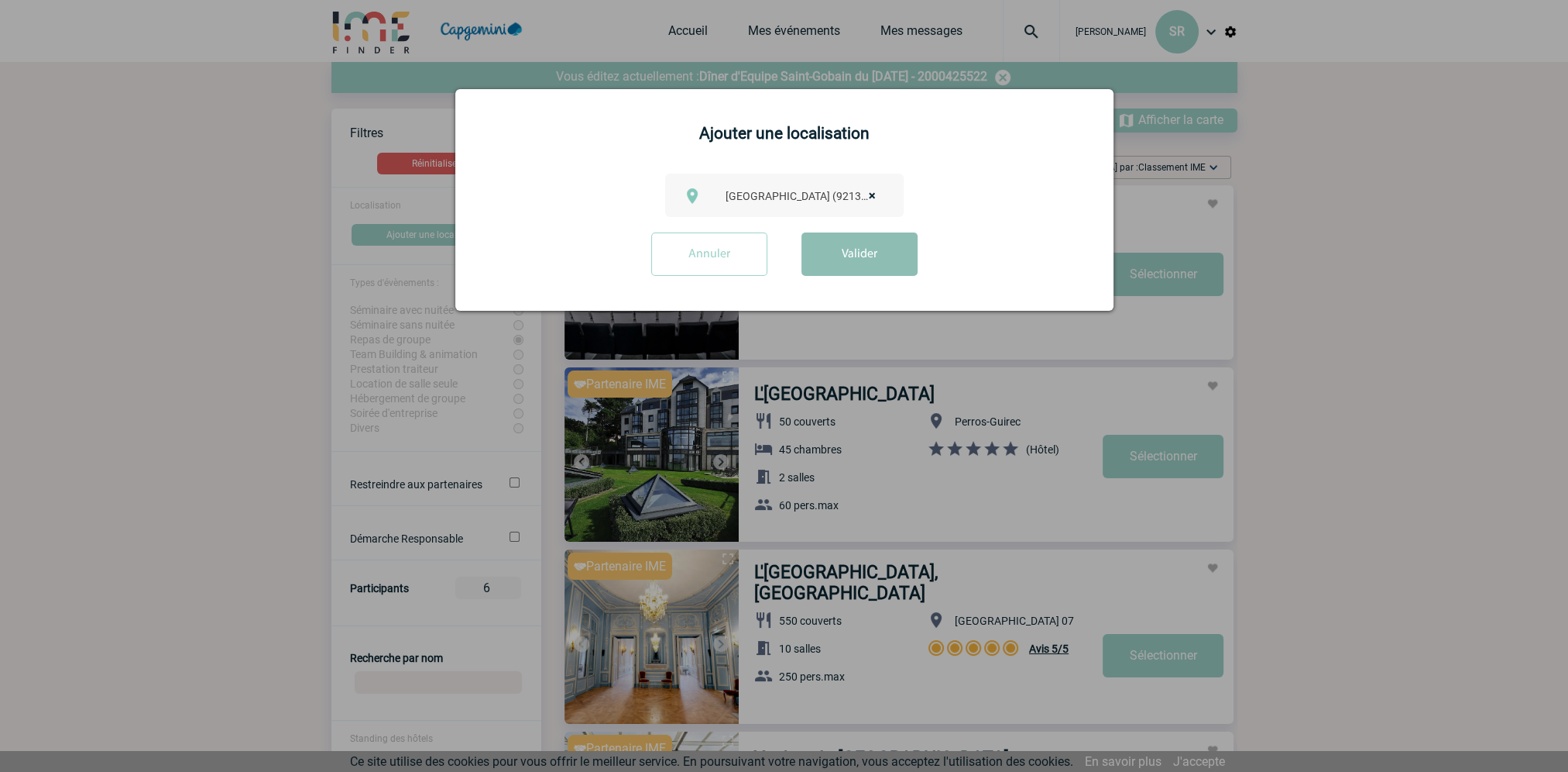
click at [890, 255] on button "Valider" at bounding box center [859, 254] width 116 height 44
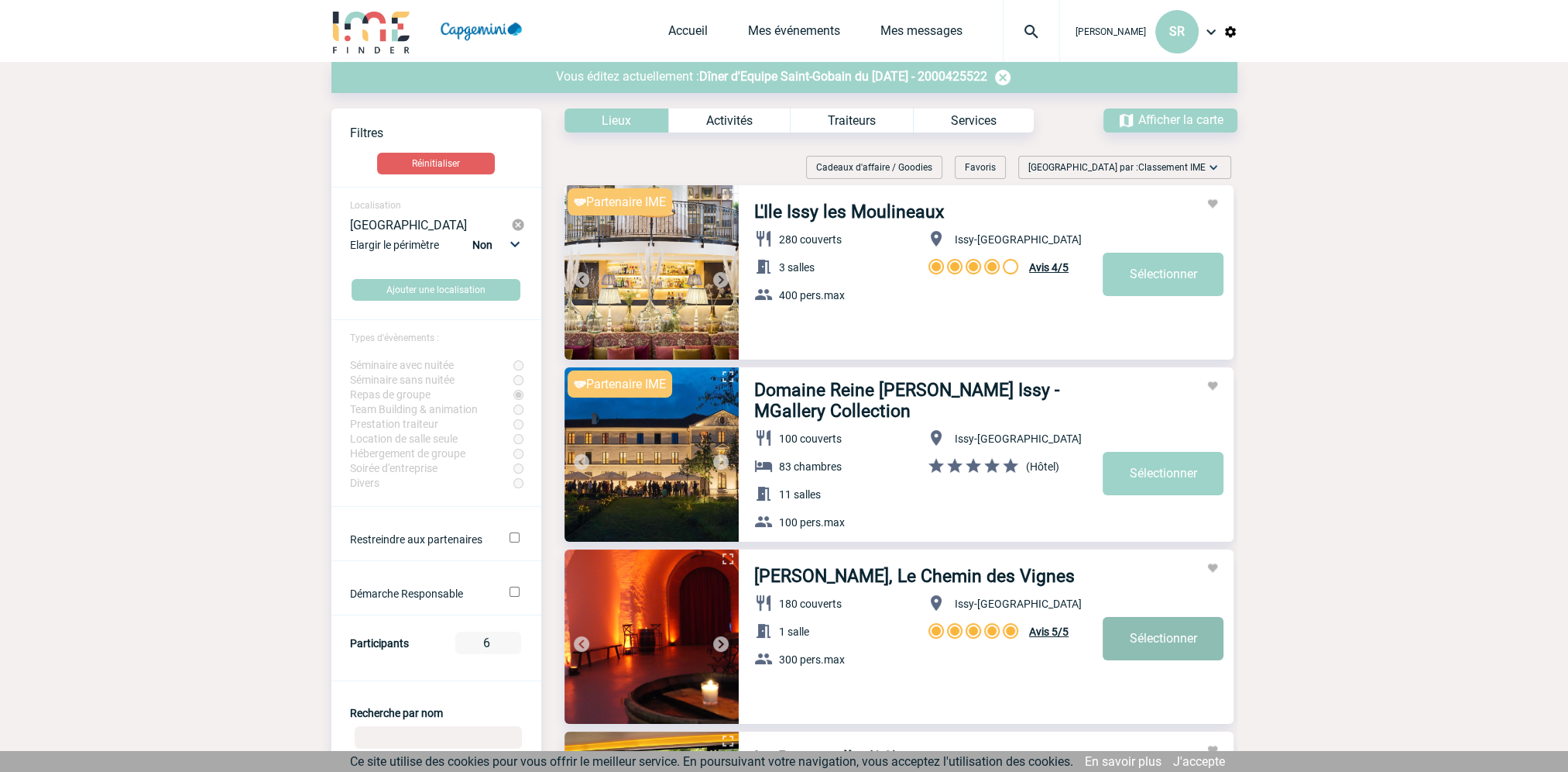
click at [1178, 641] on link "Sélectionner" at bounding box center [1163, 639] width 121 height 44
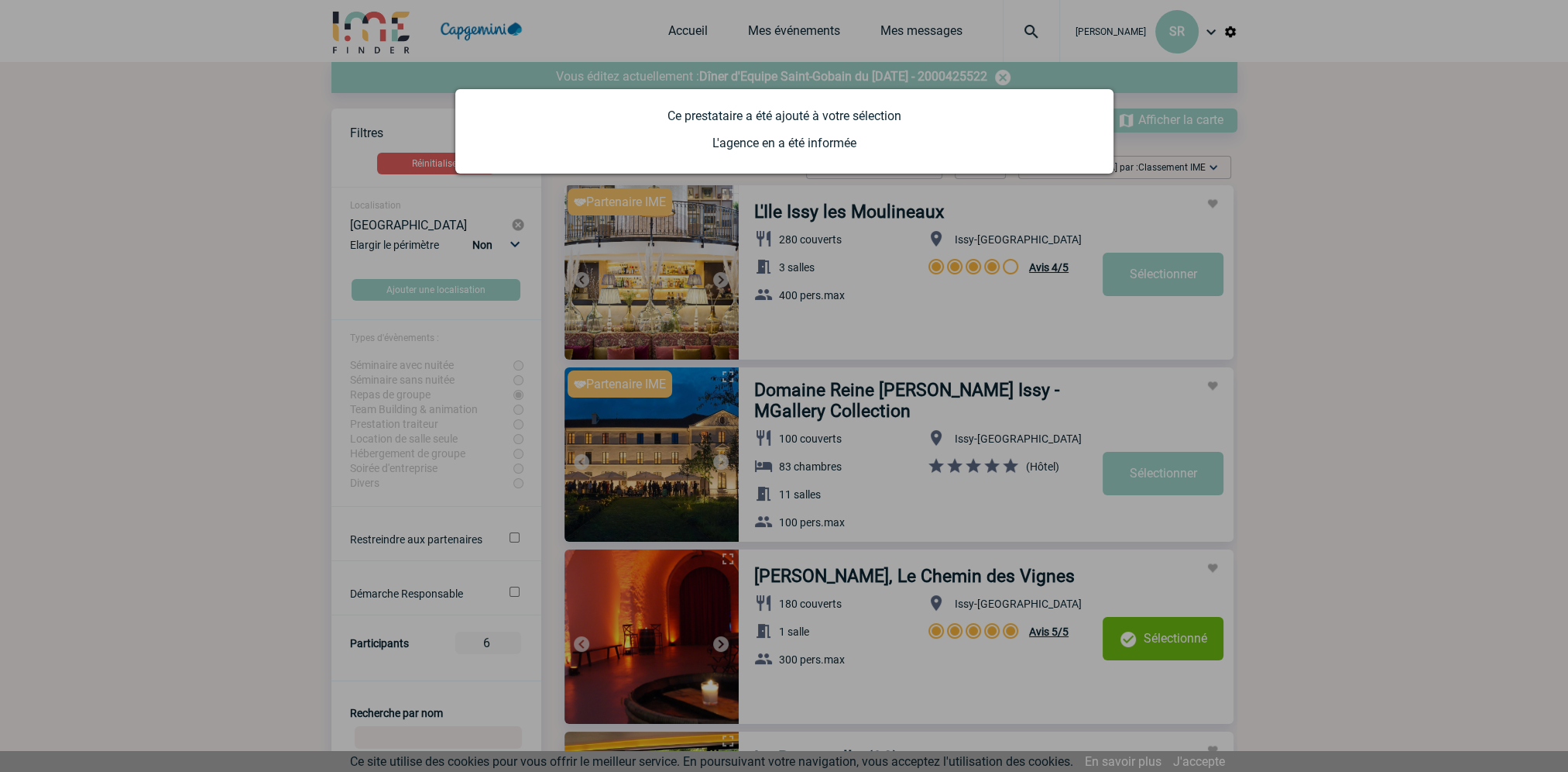
click at [1424, 218] on div at bounding box center [784, 386] width 1568 height 772
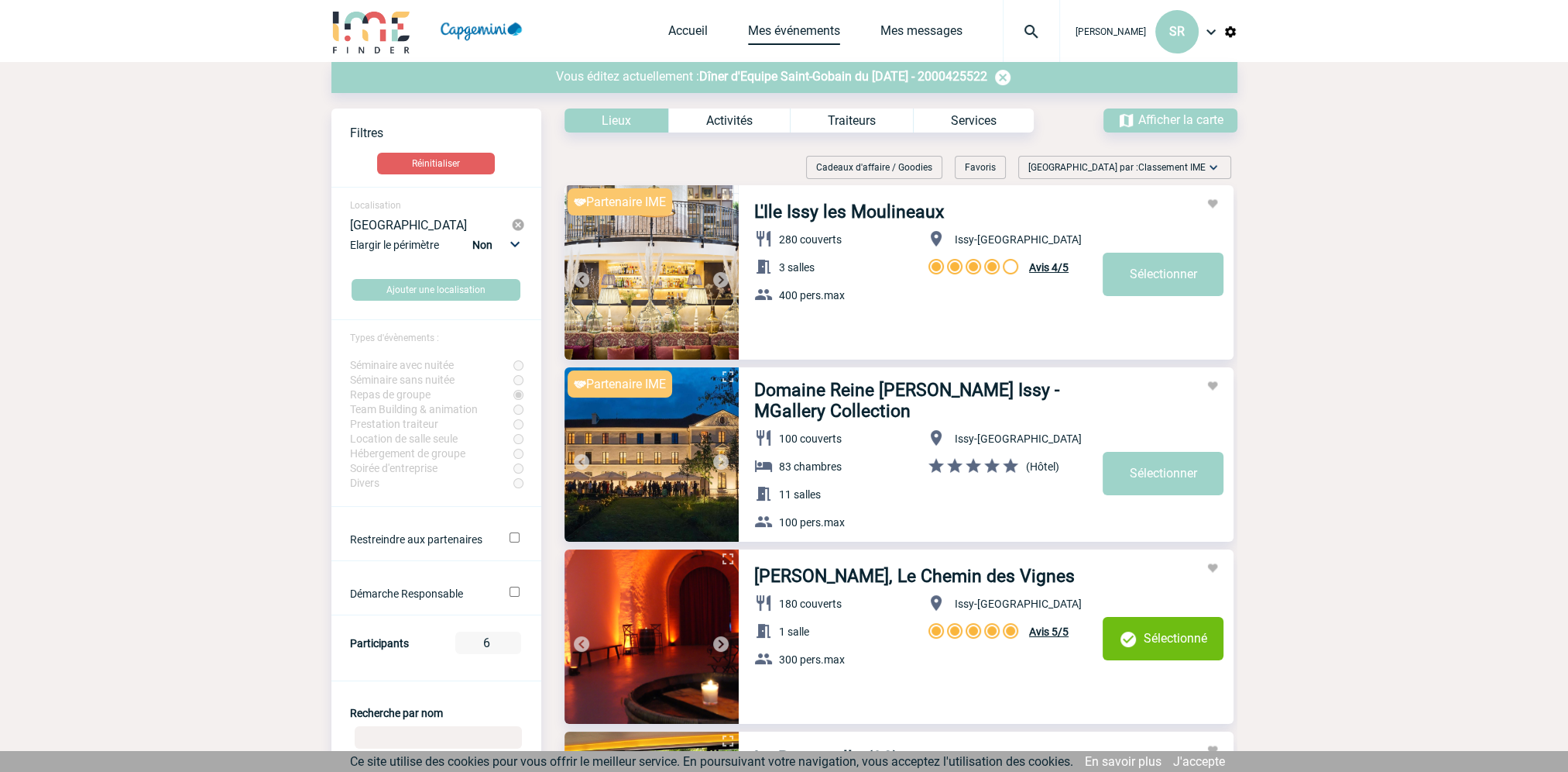
click at [780, 33] on link "Mes événements" at bounding box center [794, 34] width 92 height 22
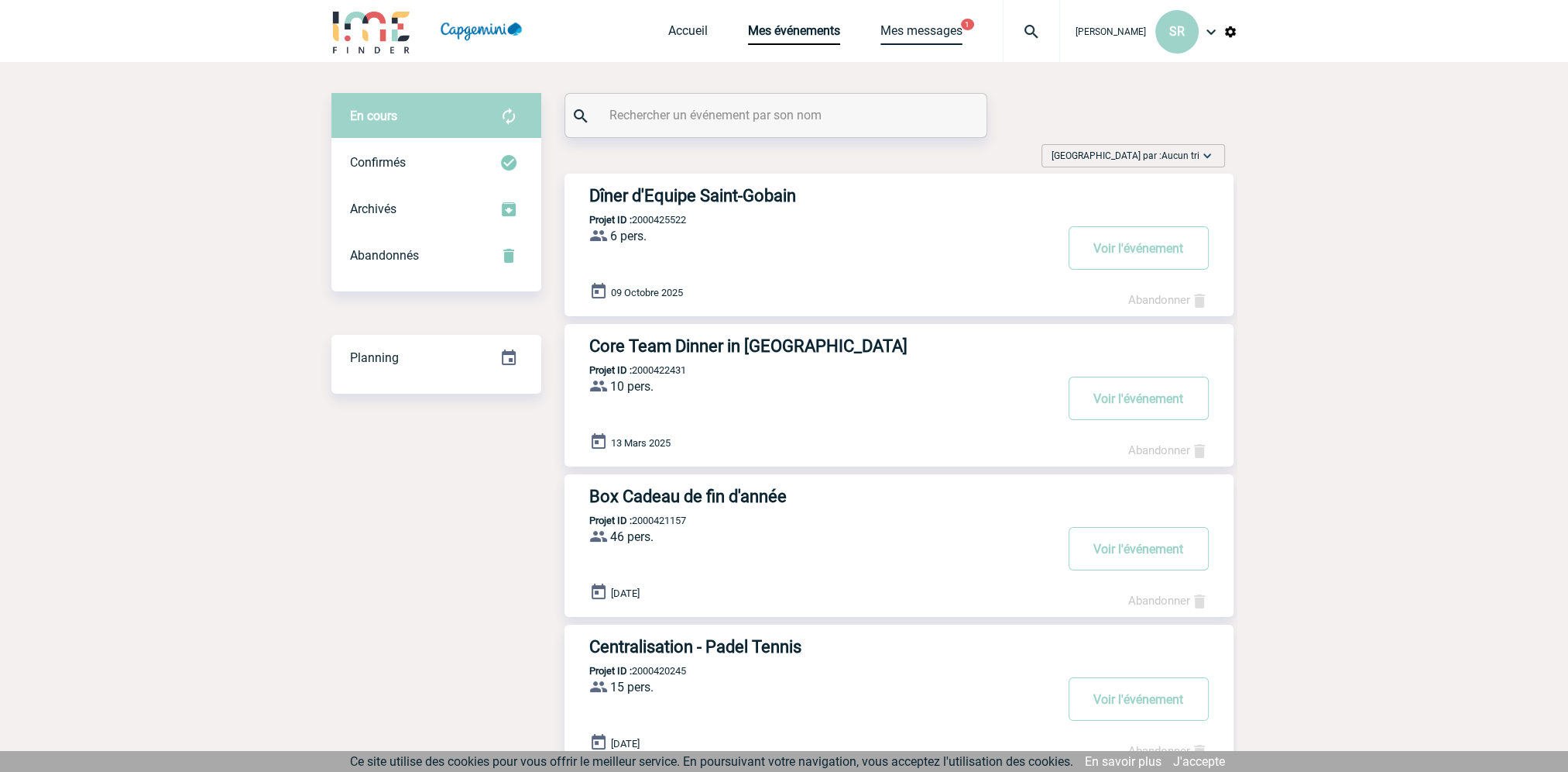
click at [895, 24] on link "Mes messages" at bounding box center [921, 34] width 82 height 22
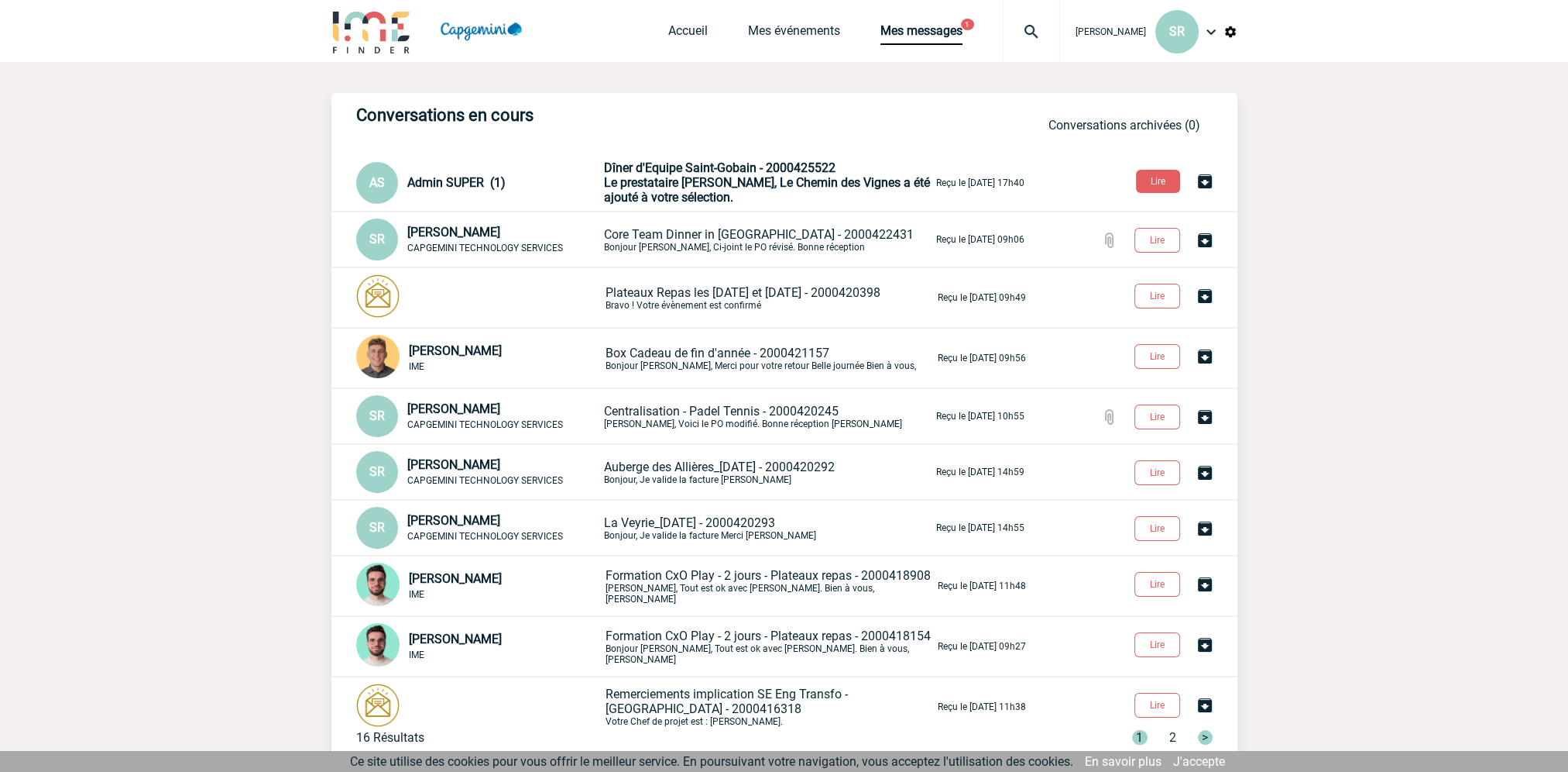
click at [801, 198] on p "Dîner d'Equipe Saint-Gobain - 2000425522 Le prestataire Issy Guinguette, Le Che…" at bounding box center [768, 182] width 329 height 44
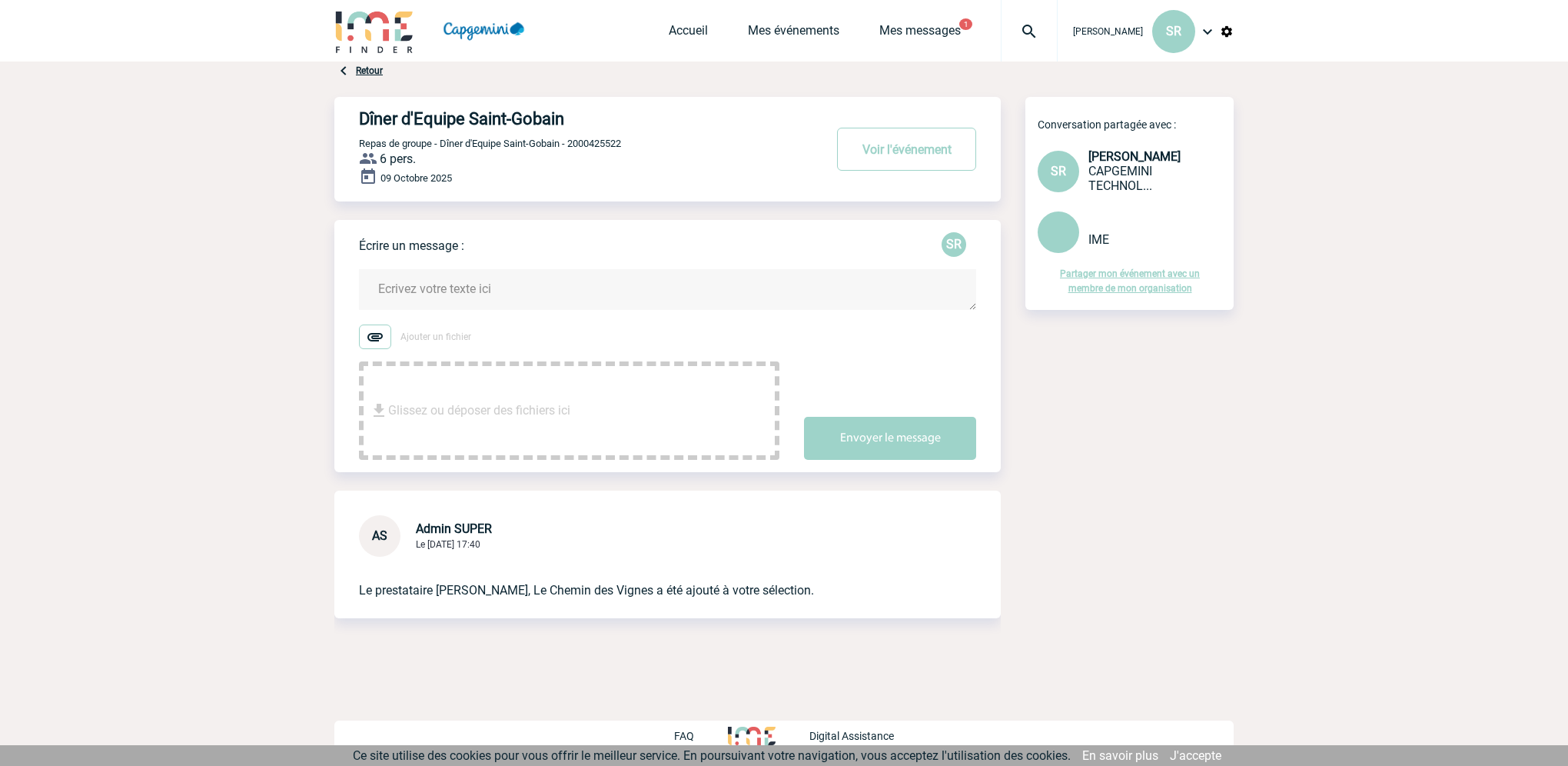
click at [412, 277] on textarea at bounding box center [668, 289] width 617 height 41
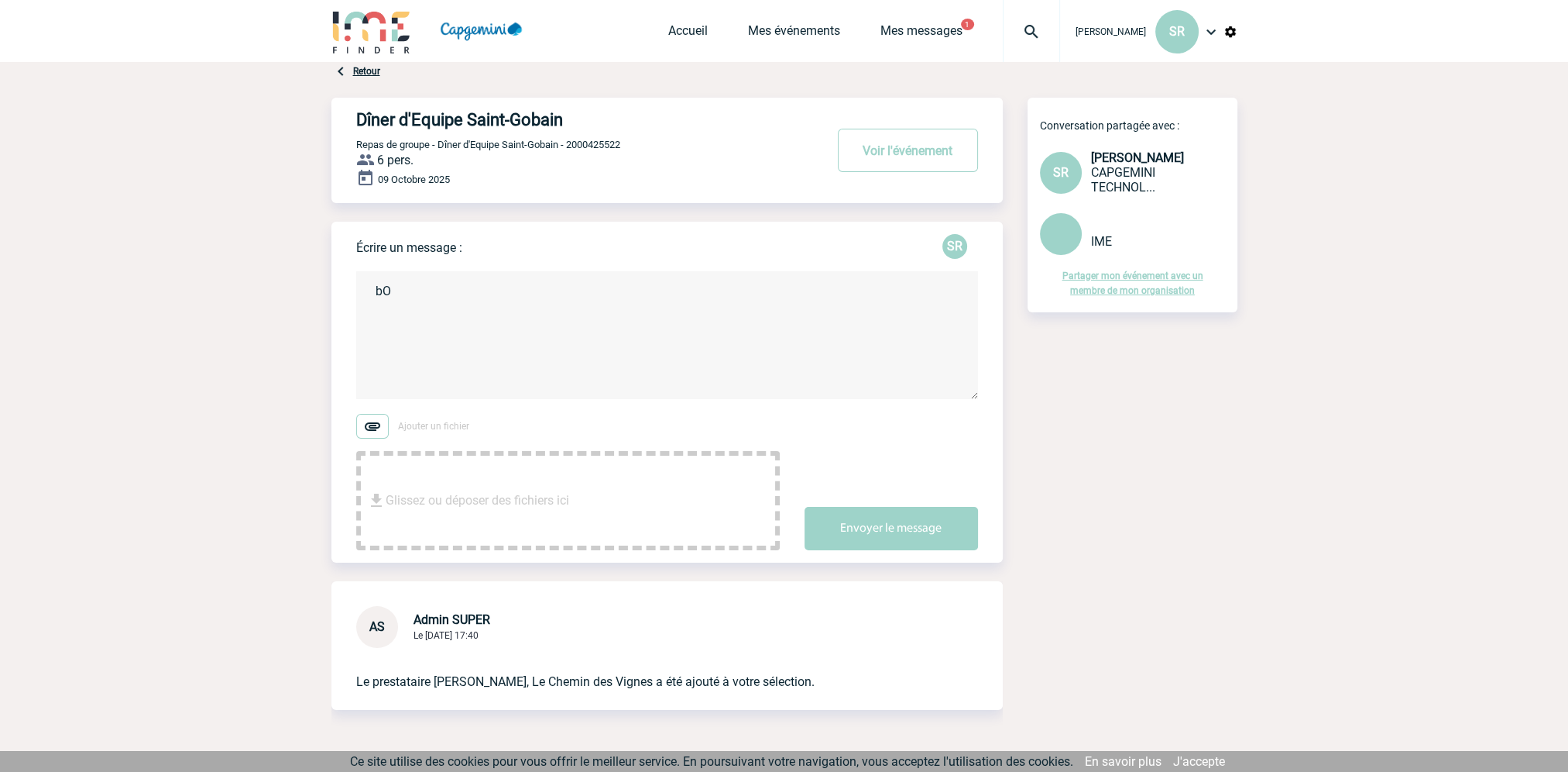
type textarea "b"
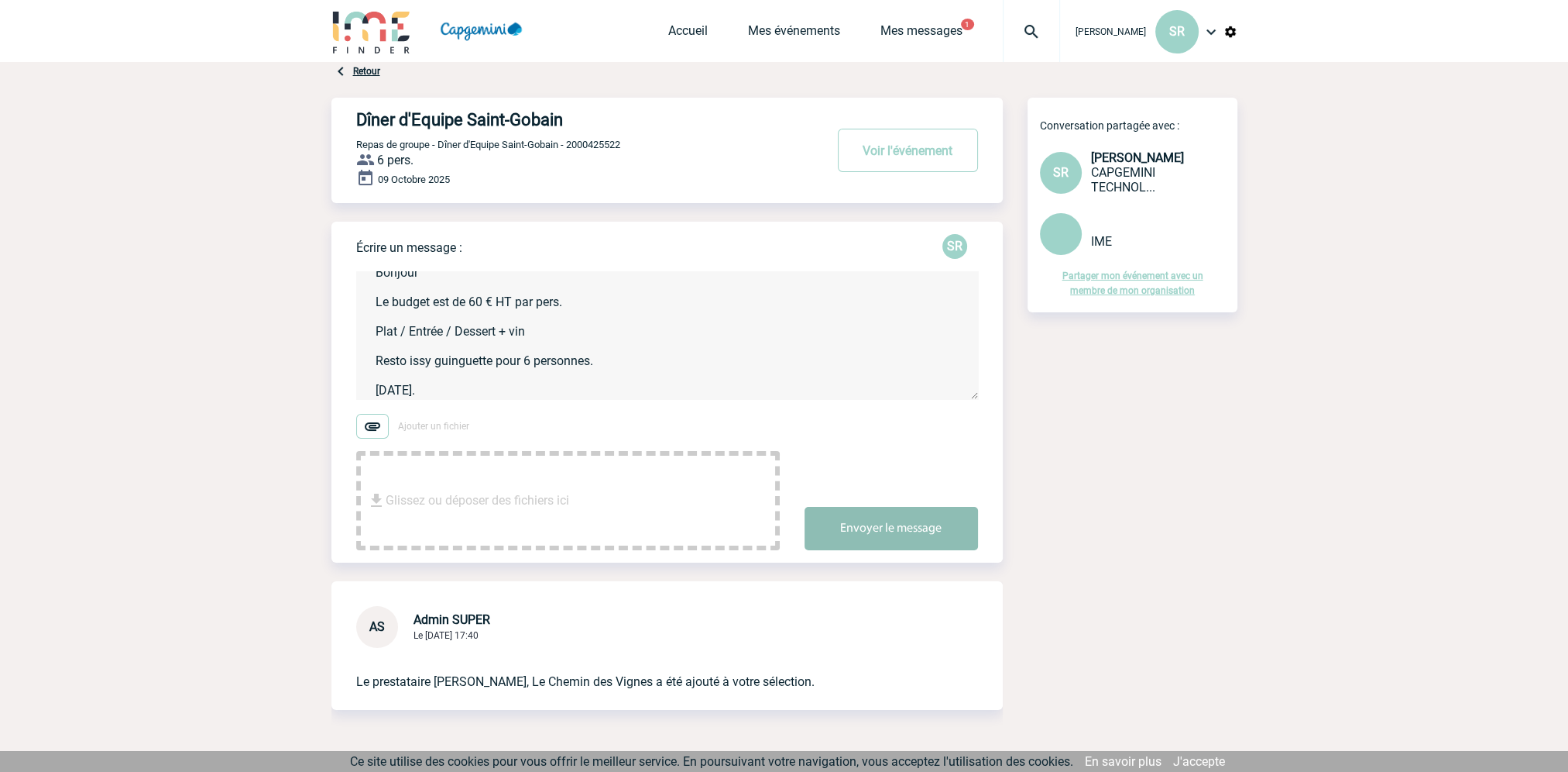
type textarea "Bonjour Le budget est de 60 € HT par pers. Plat / Entrée / Dessert + vin Resto …"
click at [877, 522] on button "Envoyer le message" at bounding box center [891, 529] width 174 height 44
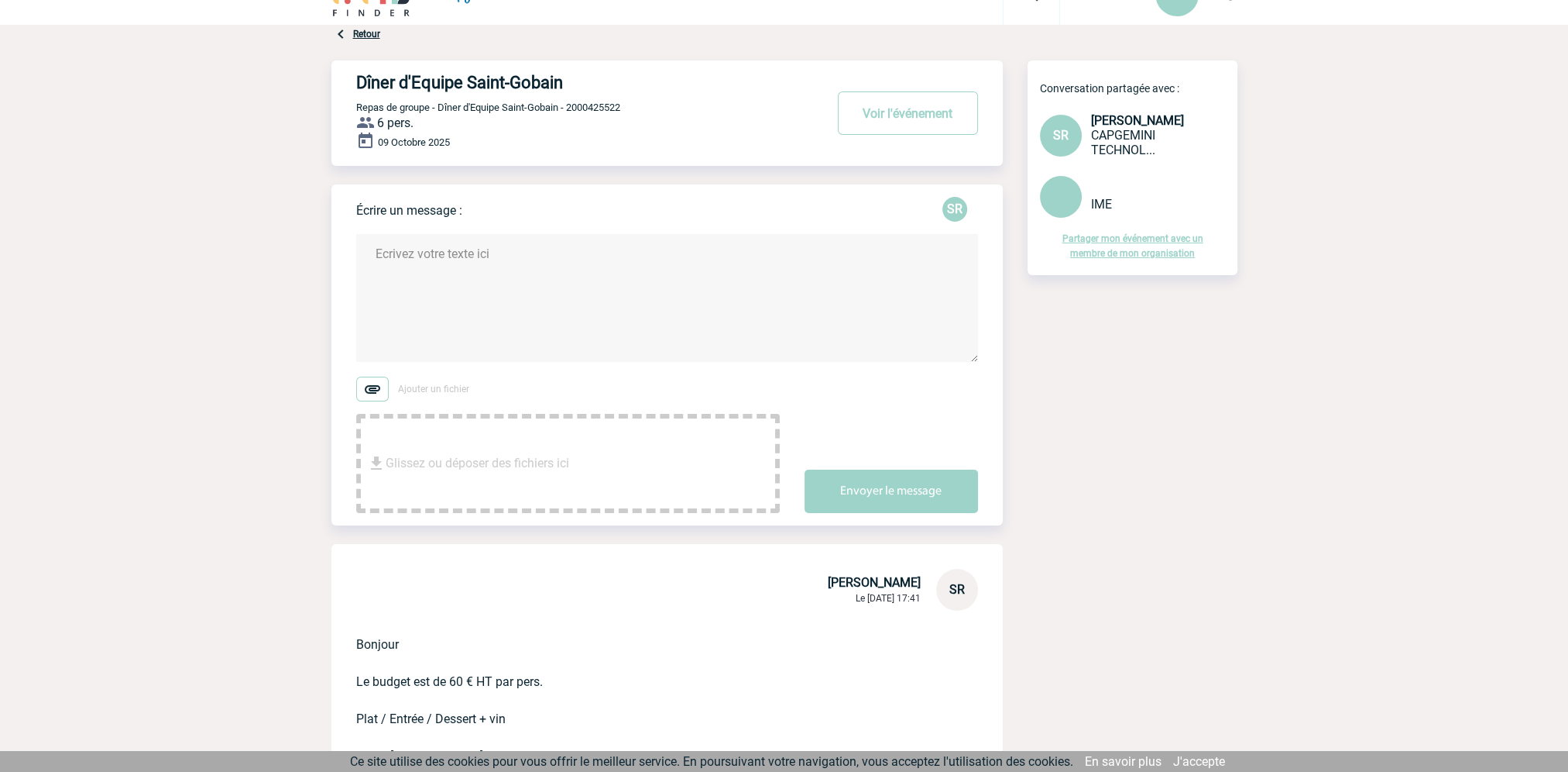
scroll to position [0, 0]
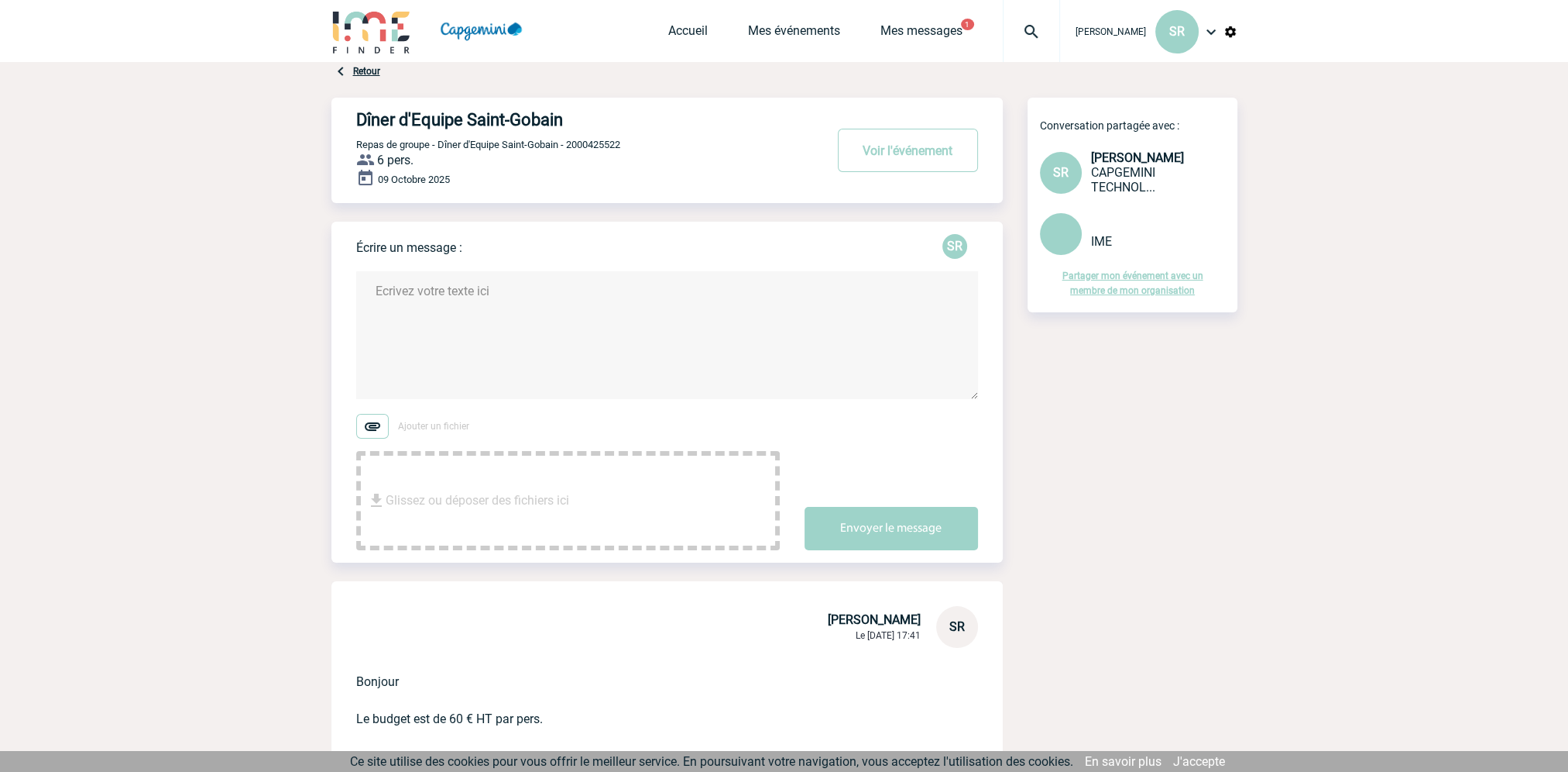
click at [455, 305] on textarea at bounding box center [667, 335] width 622 height 128
type textarea "C"
click at [941, 34] on link "Mes messages" at bounding box center [921, 34] width 82 height 22
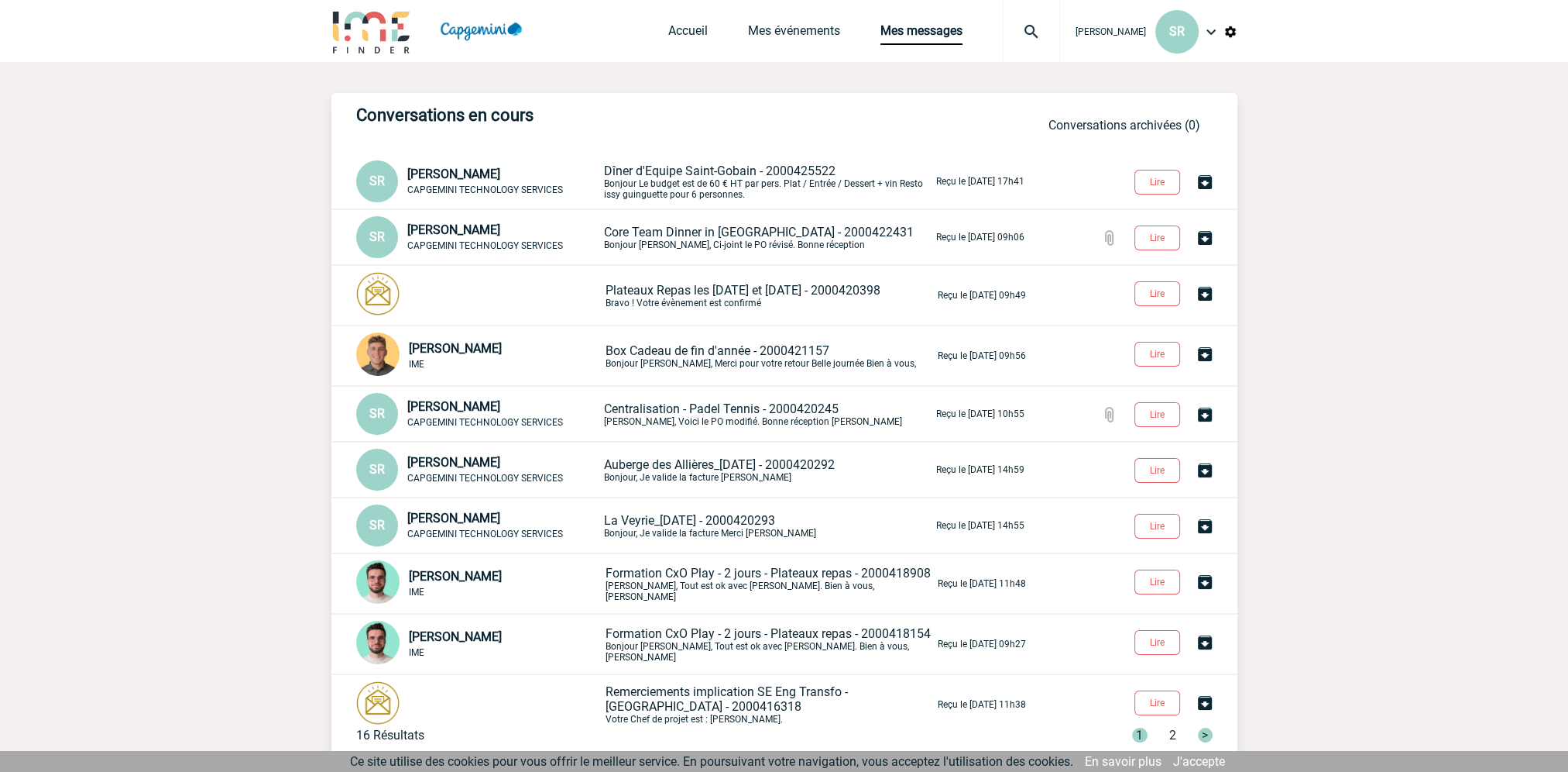
click at [1344, 128] on body "[PERSON_NAME] SR Accueil Mes événements 0" at bounding box center [784, 430] width 1568 height 860
click at [1205, 32] on img at bounding box center [1211, 32] width 19 height 19
click at [1110, 203] on li "Déconnexion" at bounding box center [1148, 201] width 178 height 31
